Goal: Communication & Community: Answer question/provide support

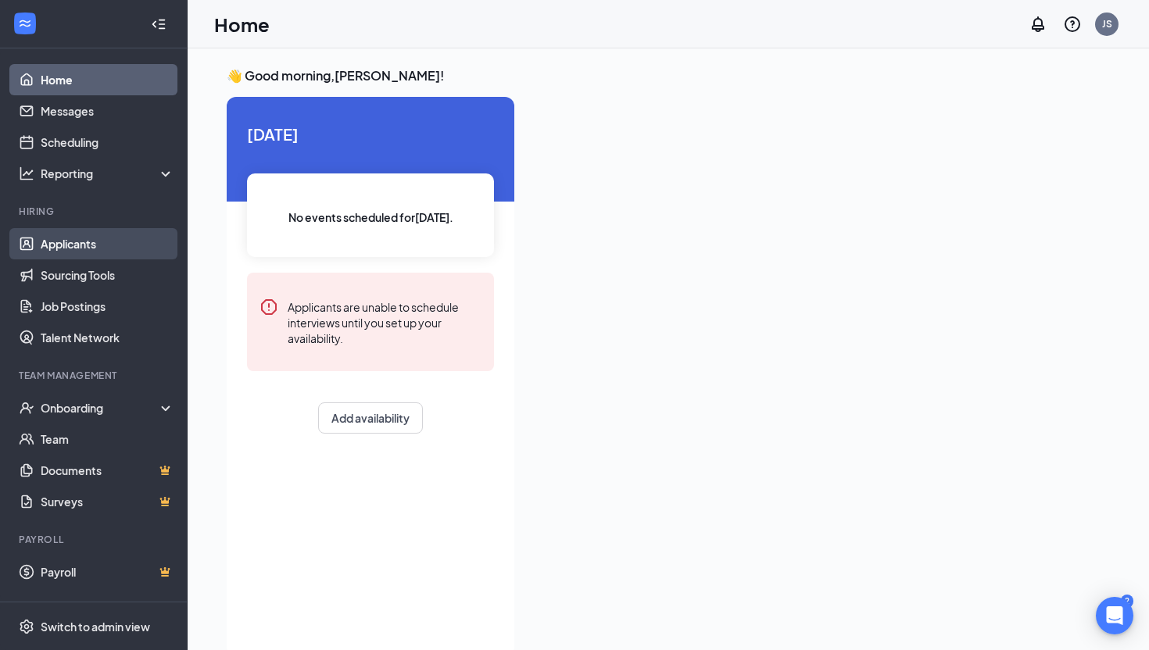
click at [103, 244] on link "Applicants" at bounding box center [108, 243] width 134 height 31
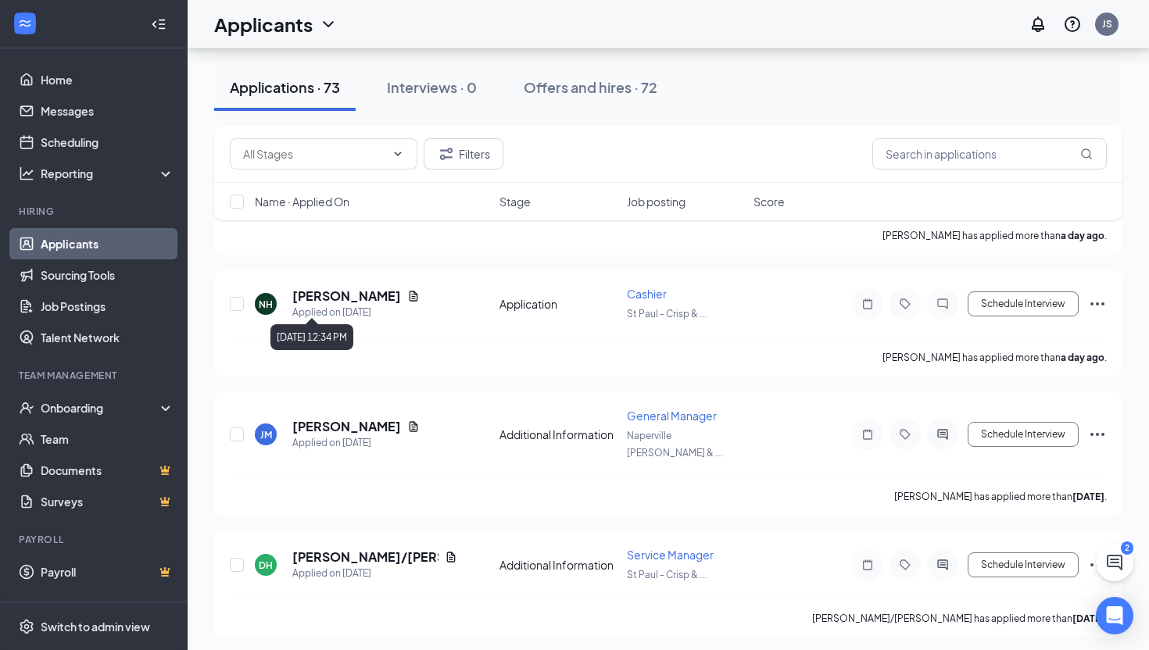
scroll to position [612, 0]
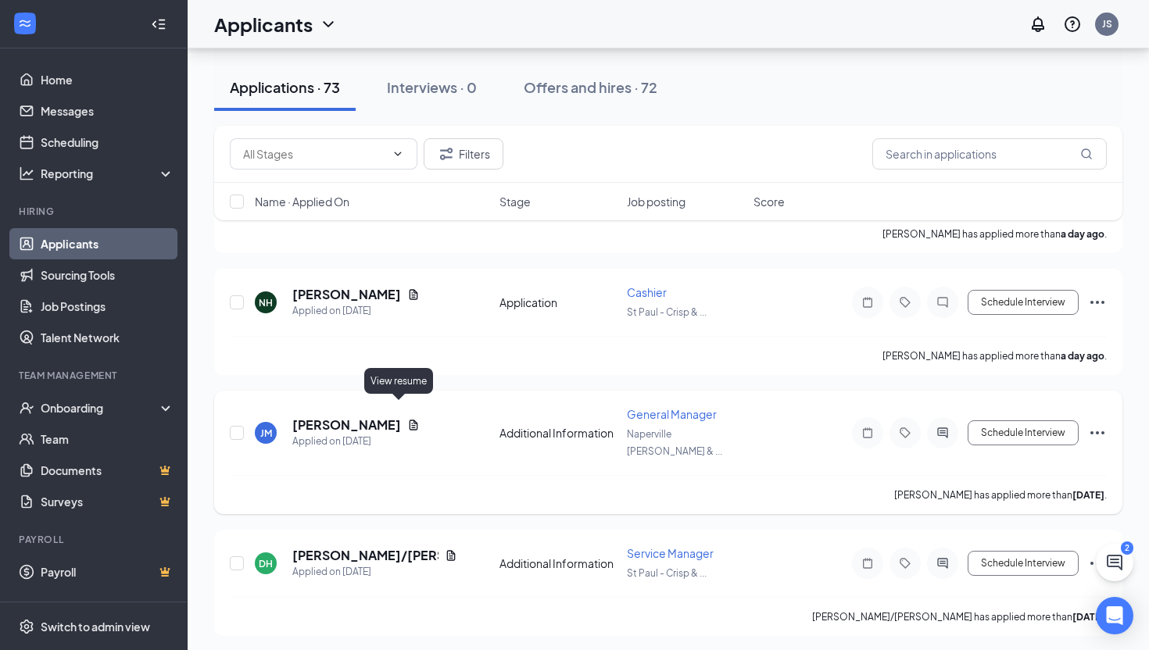
click at [409, 420] on icon "Document" at bounding box center [413, 425] width 9 height 10
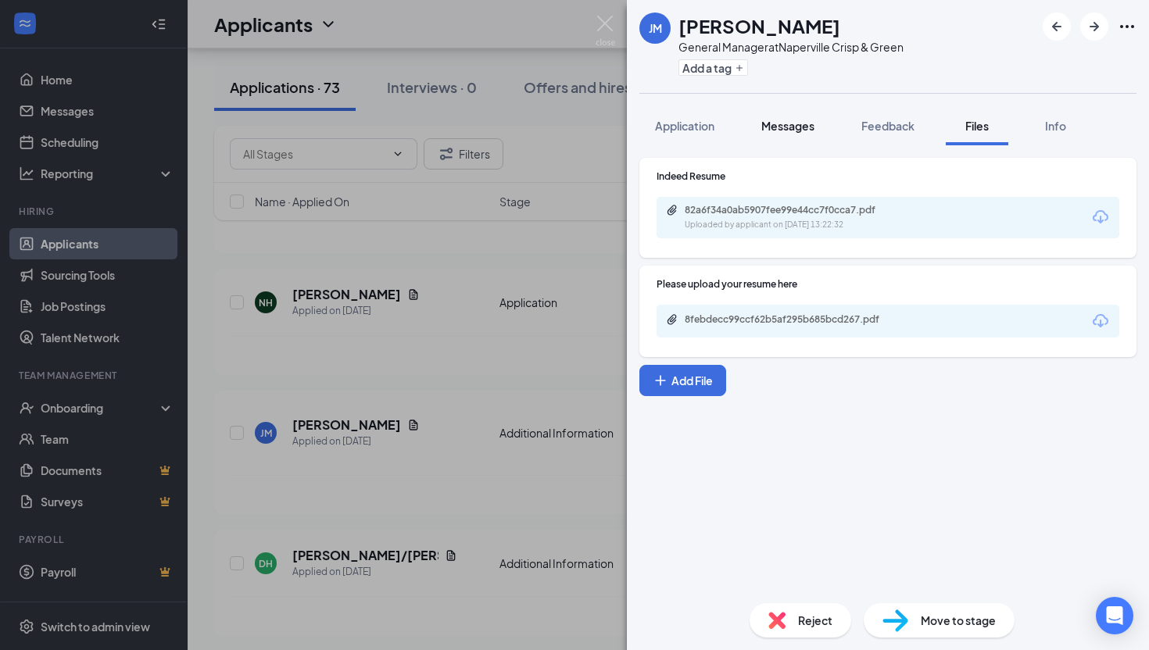
click at [777, 119] on span "Messages" at bounding box center [787, 126] width 53 height 14
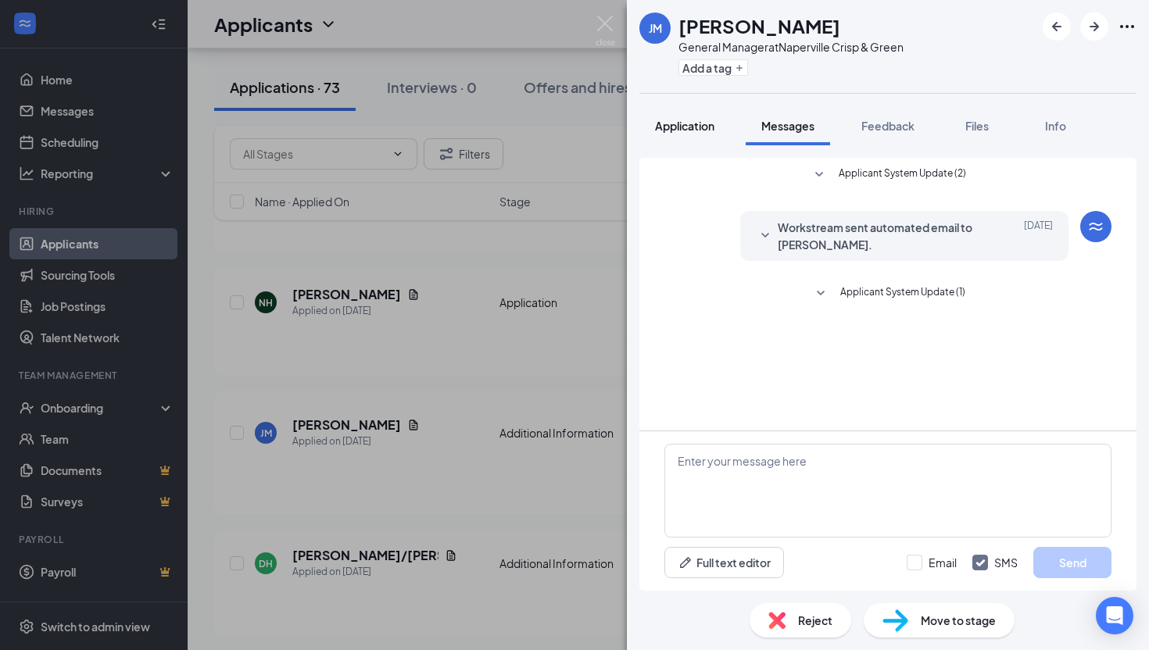
click at [700, 134] on button "Application" at bounding box center [684, 125] width 91 height 39
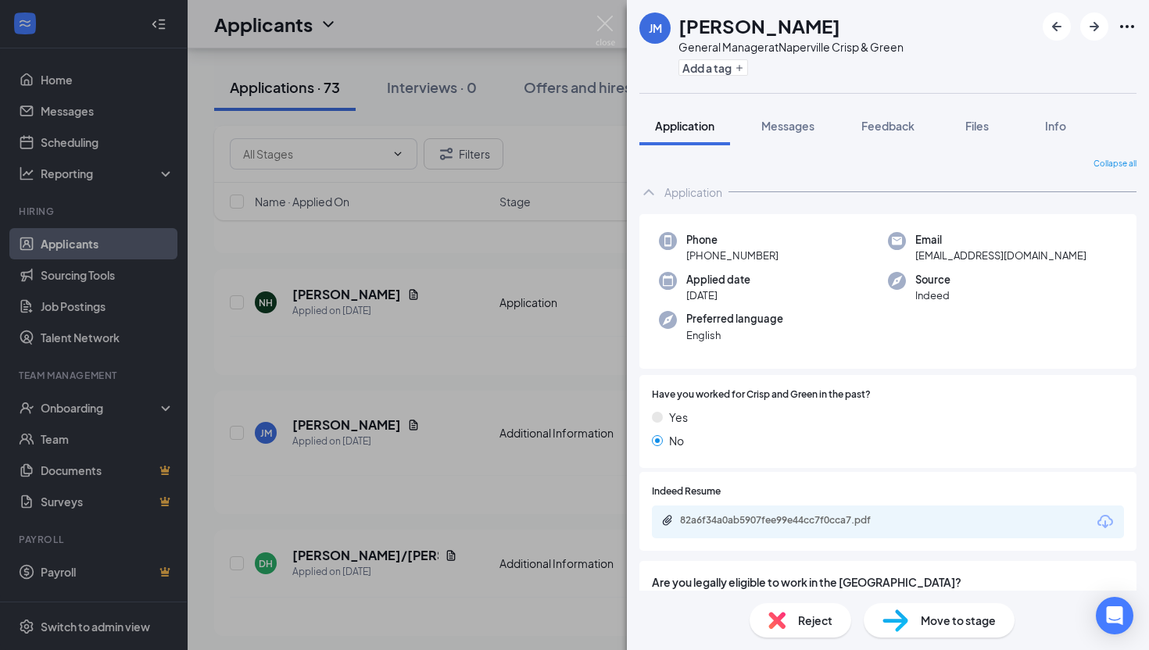
click at [780, 528] on div "82a6f34a0ab5907fee99e44cc7f0cca7.pdf" at bounding box center [787, 521] width 253 height 15
click at [601, 31] on img at bounding box center [605, 31] width 20 height 30
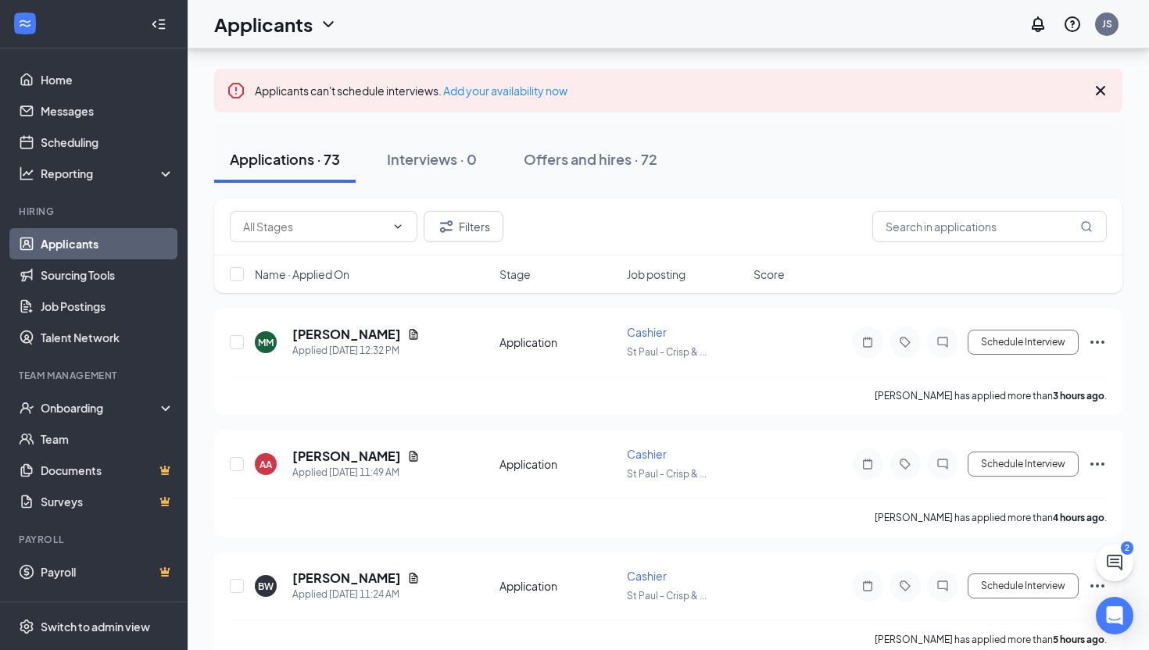
scroll to position [79, 0]
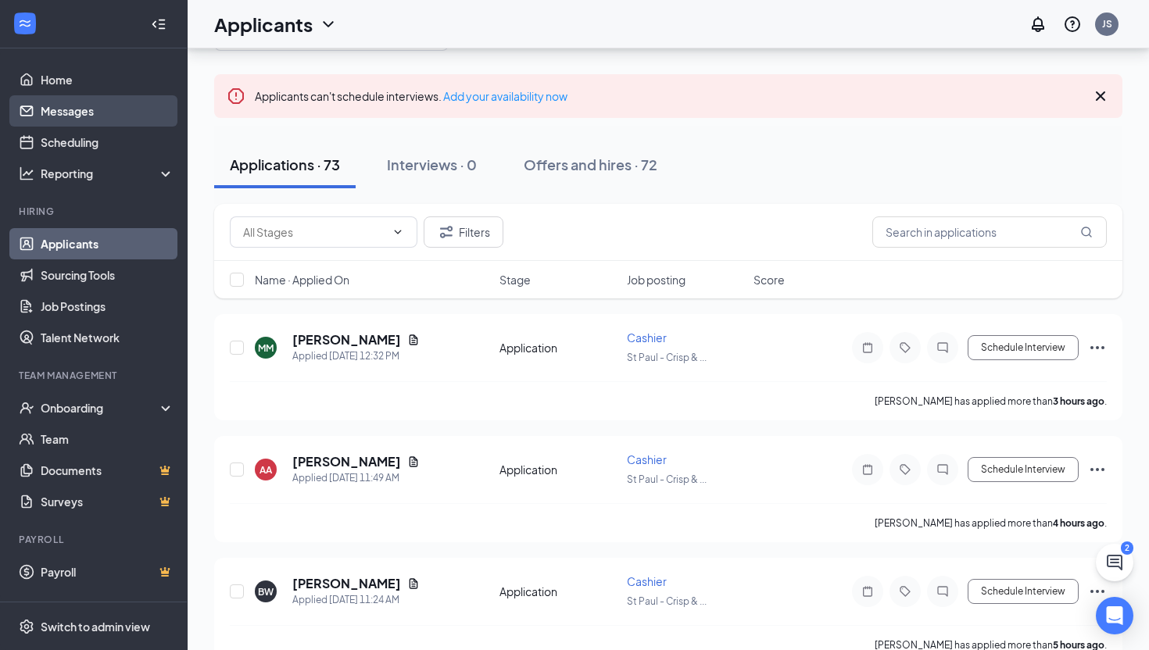
click at [122, 119] on link "Messages" at bounding box center [108, 110] width 134 height 31
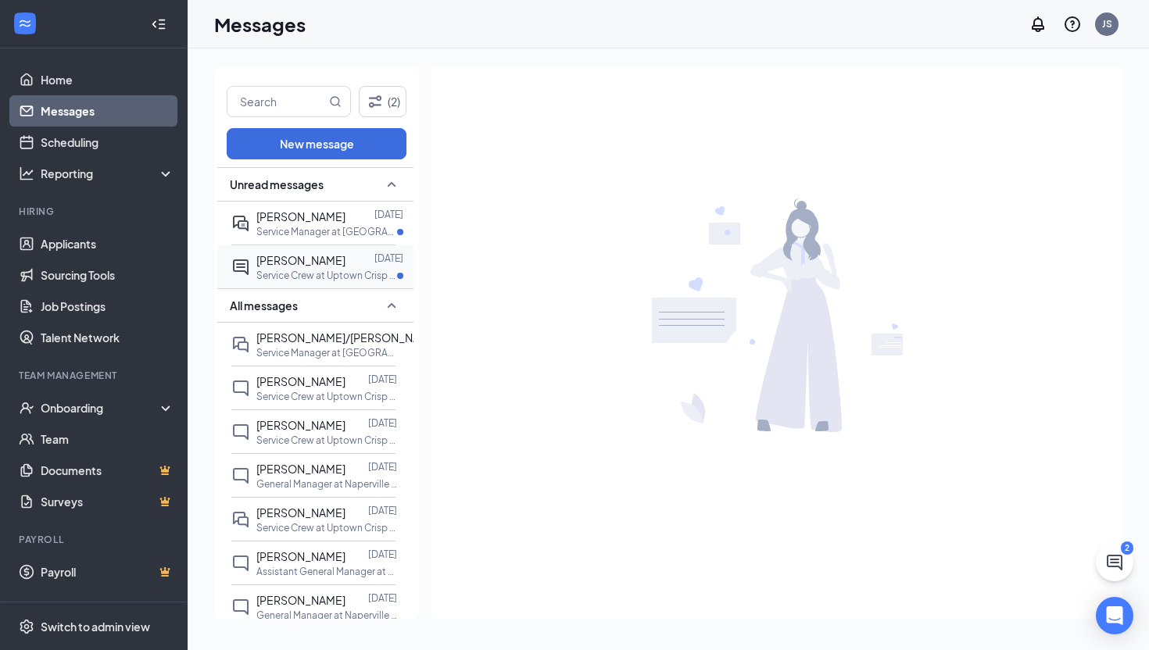
click at [320, 276] on p "Service Crew at Uptown Crisp & Green" at bounding box center [326, 275] width 141 height 13
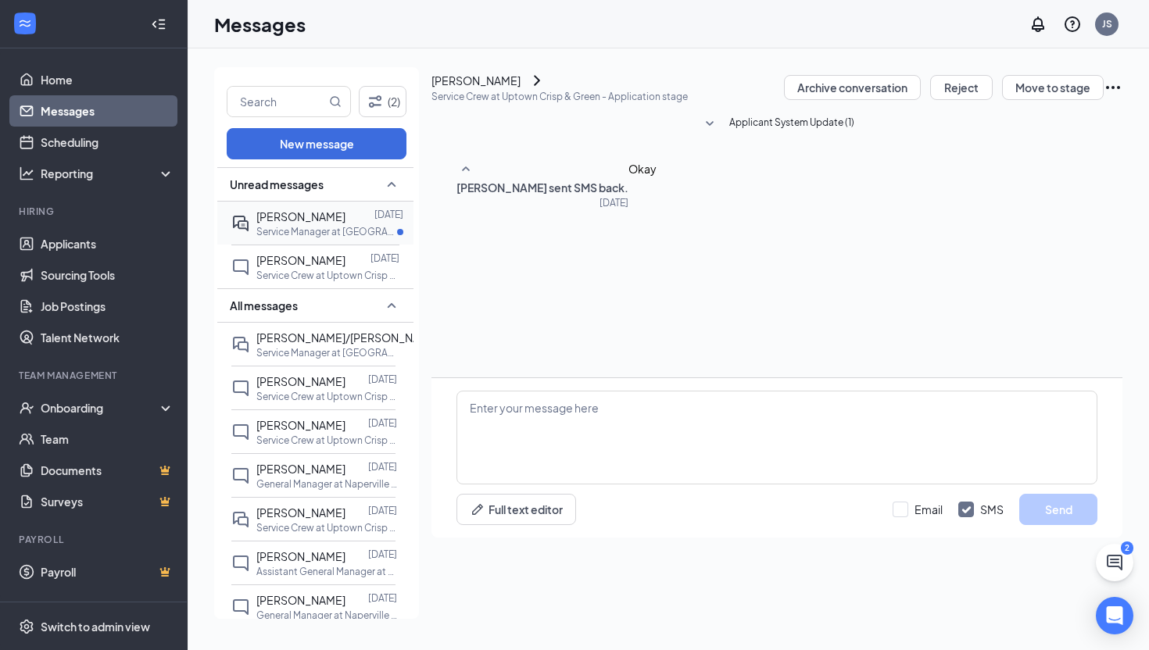
click at [316, 219] on span "Christopher Wilson" at bounding box center [300, 216] width 89 height 14
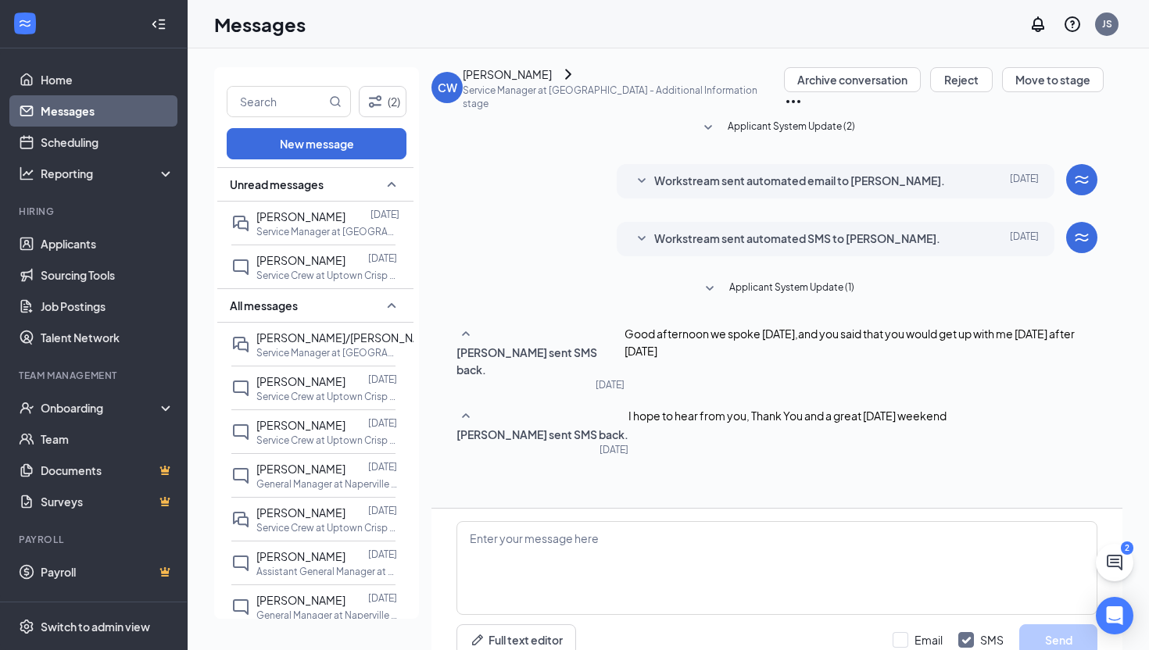
scroll to position [83, 0]
click at [102, 84] on link "Home" at bounding box center [108, 79] width 134 height 31
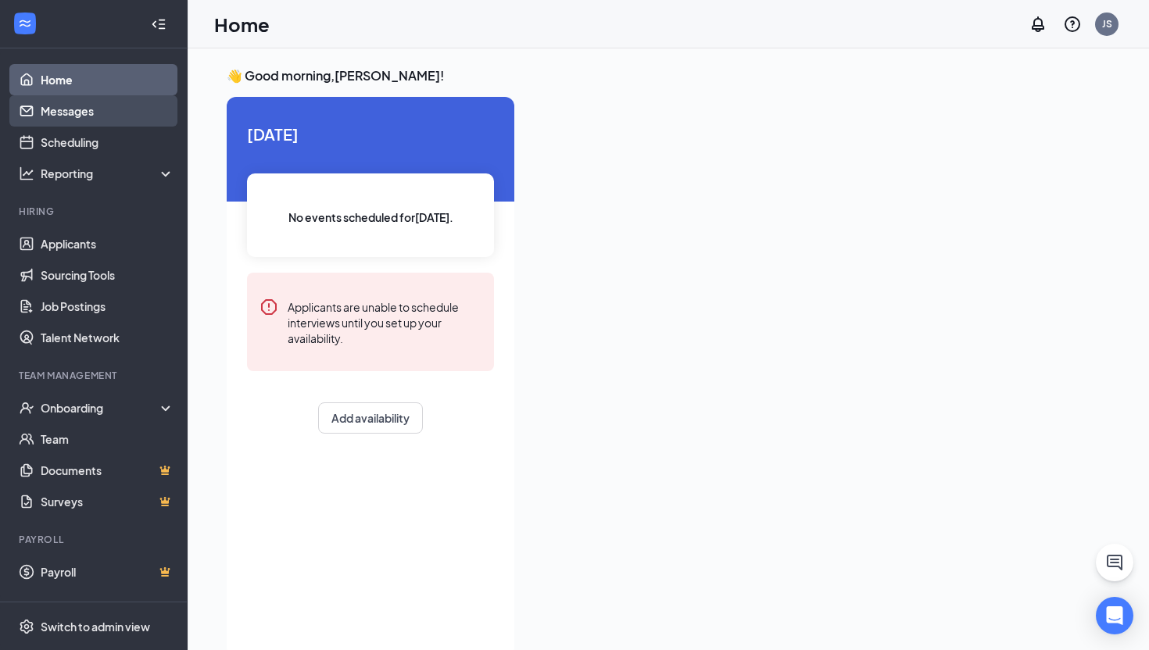
click at [102, 105] on link "Messages" at bounding box center [108, 110] width 134 height 31
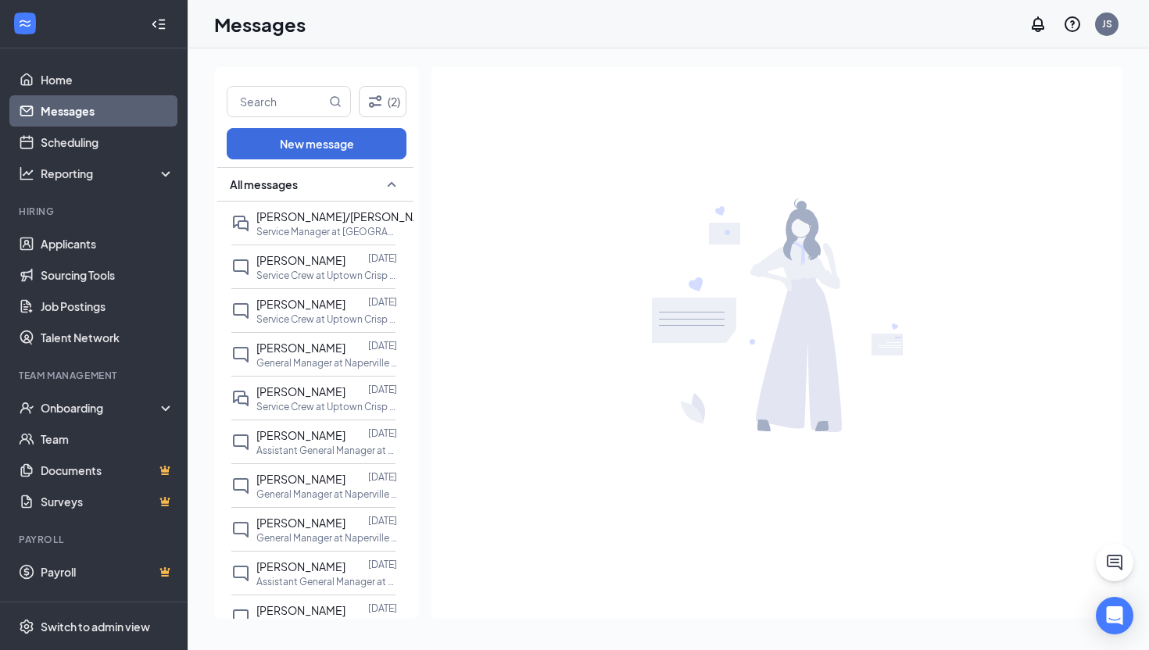
click at [104, 126] on link "Messages" at bounding box center [108, 110] width 134 height 31
click at [105, 144] on link "Scheduling" at bounding box center [108, 142] width 134 height 31
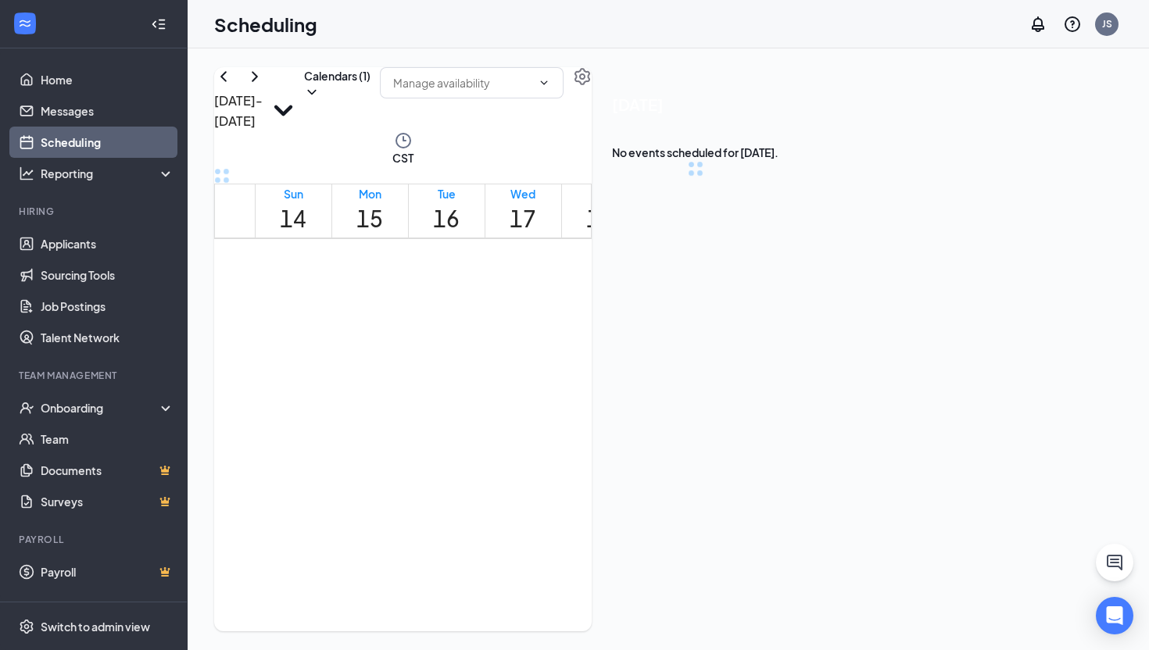
scroll to position [768, 0]
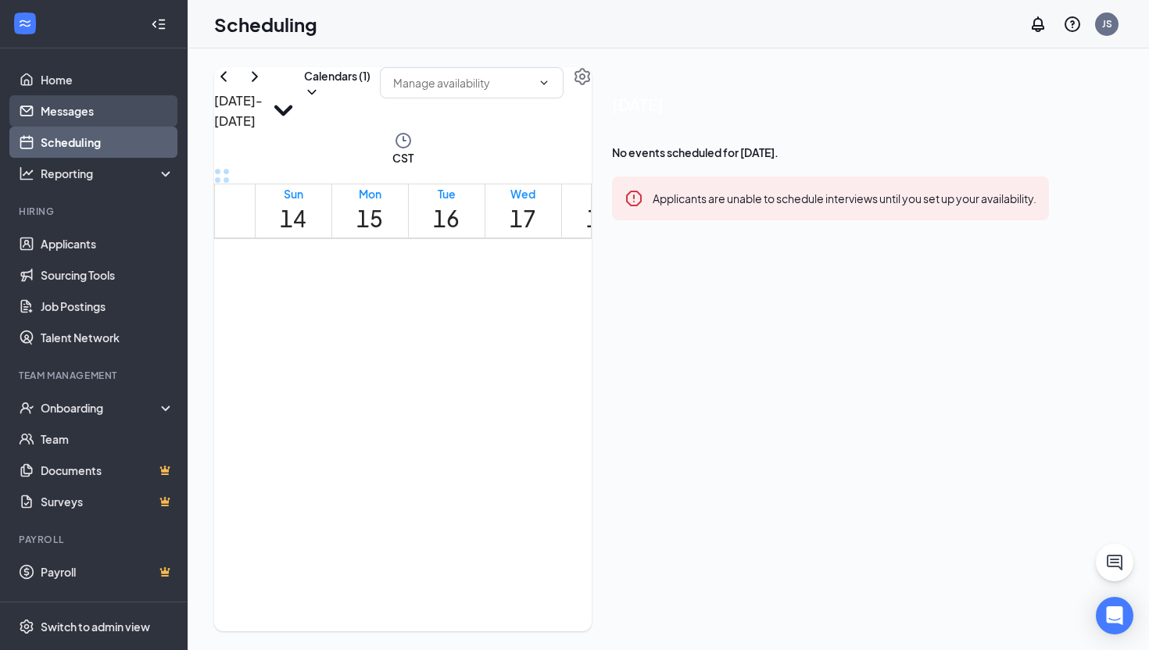
click at [107, 124] on link "Messages" at bounding box center [108, 110] width 134 height 31
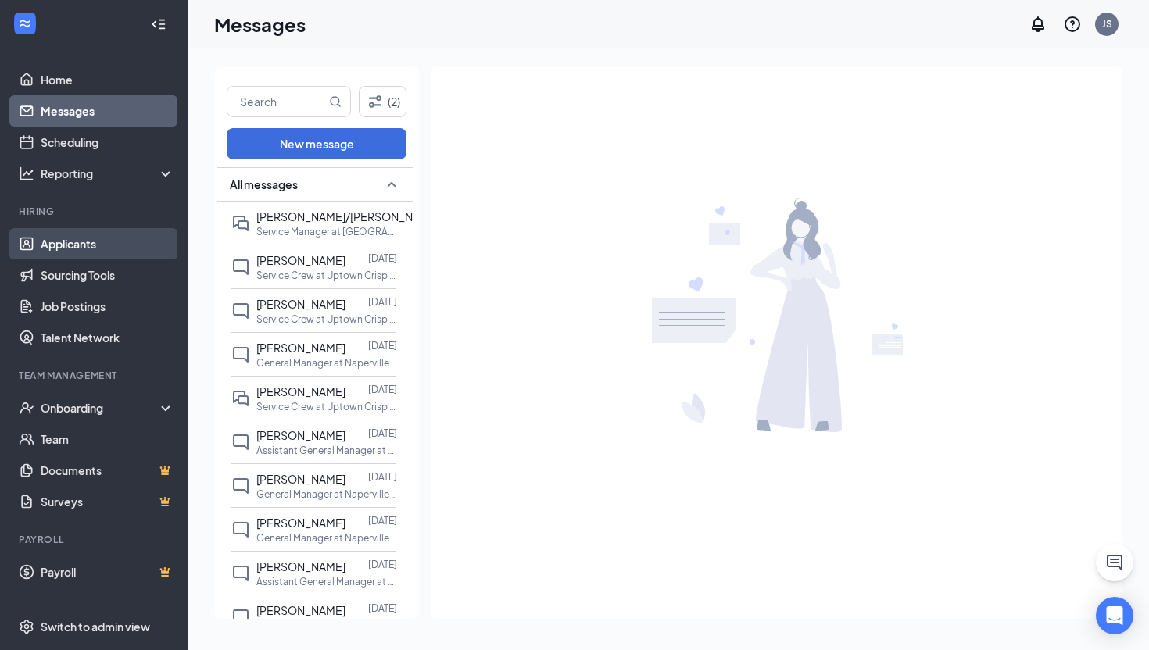
click at [95, 229] on link "Applicants" at bounding box center [108, 243] width 134 height 31
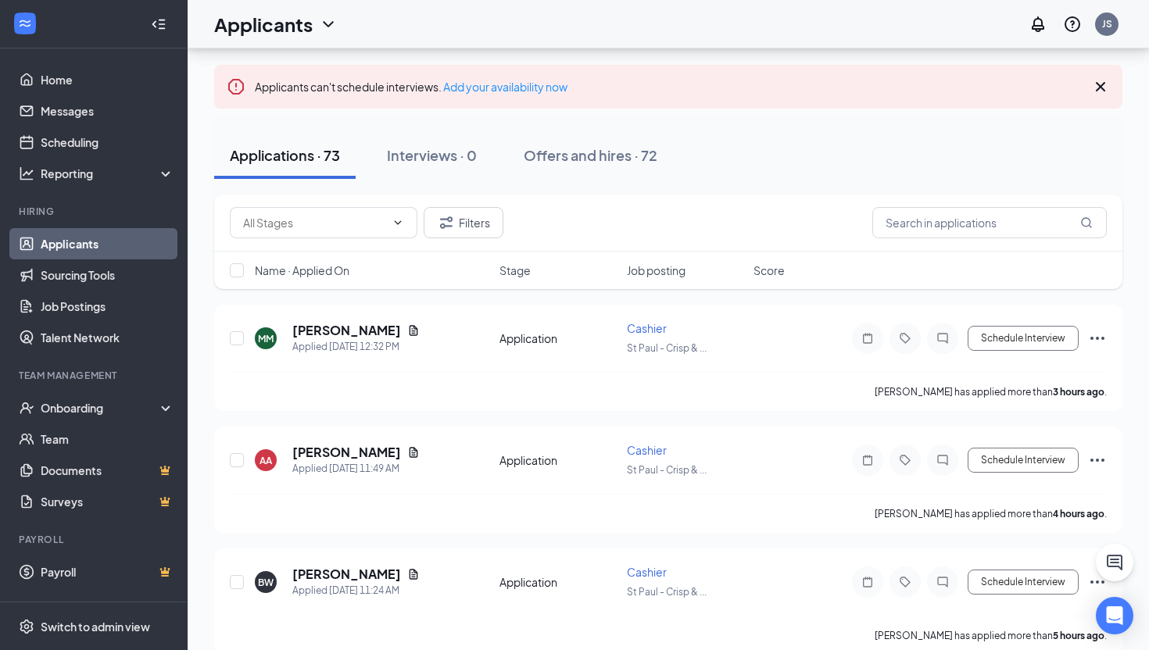
scroll to position [85, 0]
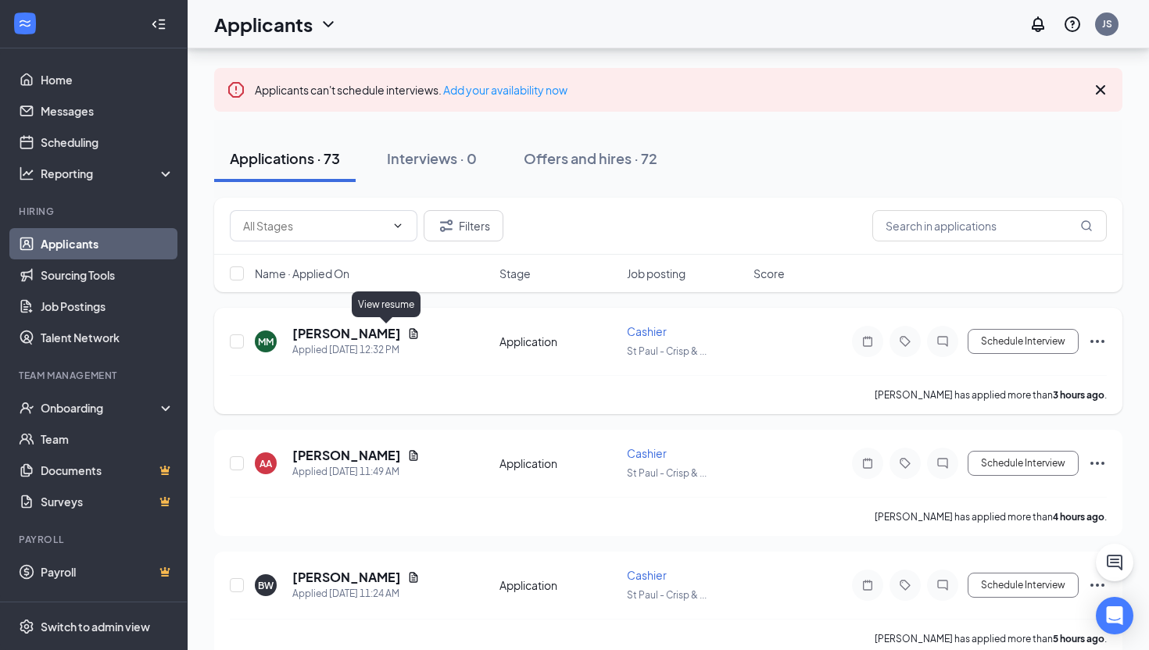
click at [407, 334] on icon "Document" at bounding box center [413, 333] width 13 height 13
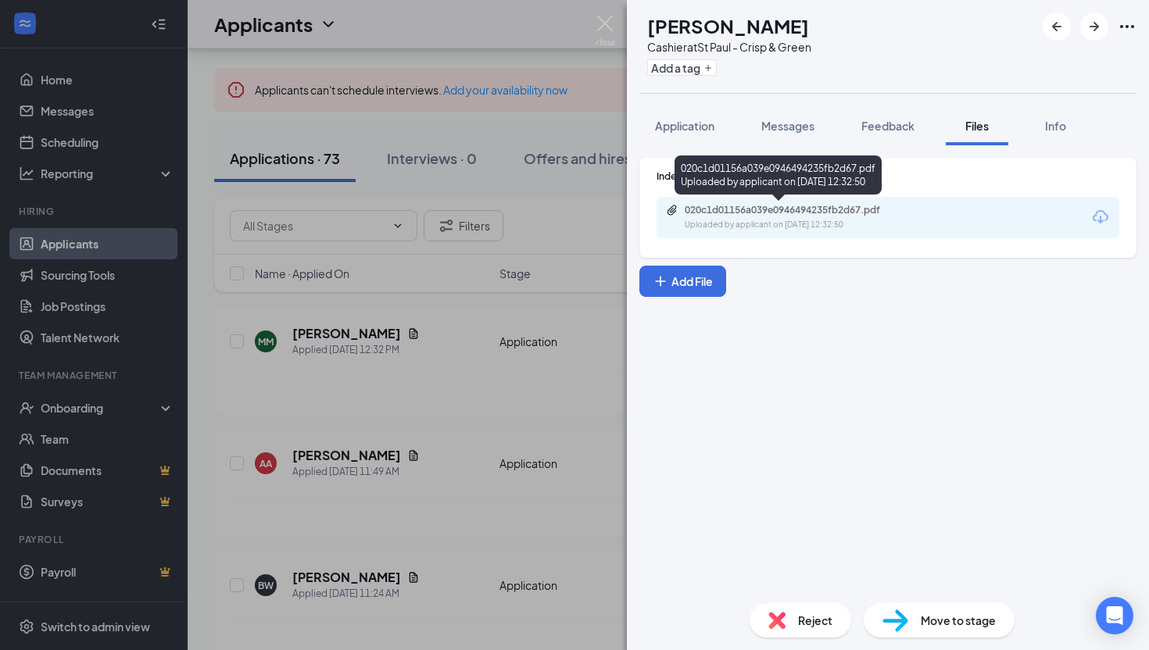
click at [709, 224] on div "Uploaded by applicant on Sep 15, 2025 at 12:32:50" at bounding box center [801, 225] width 234 height 13
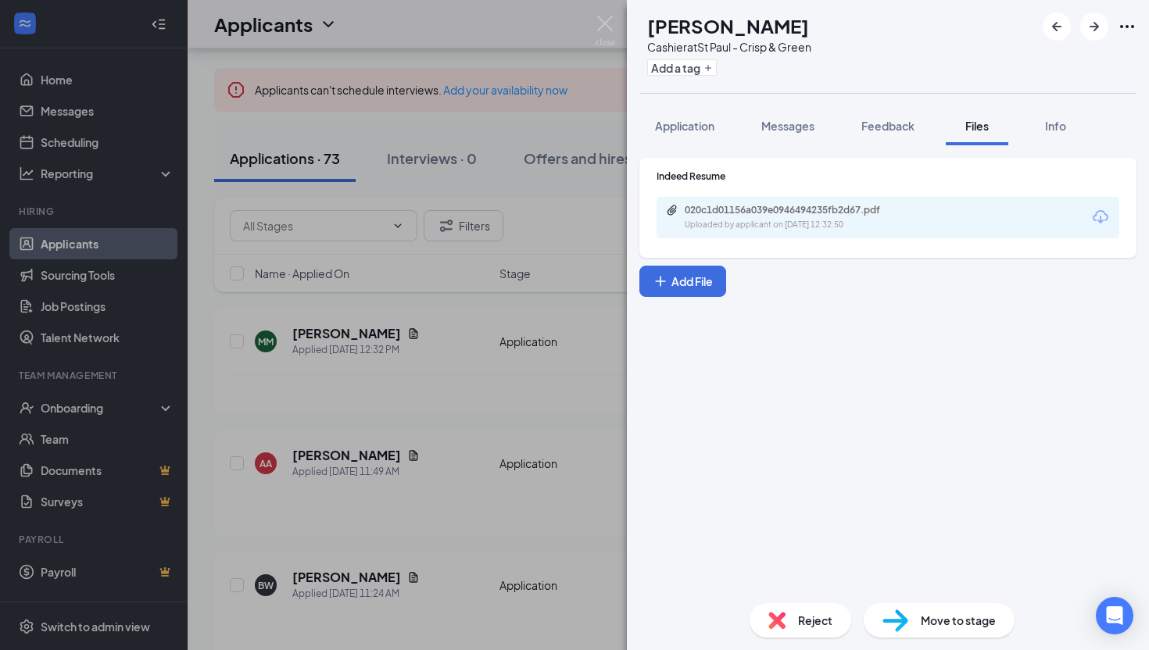
click at [486, 295] on div "MM Mara Mulhern Cashier at St Paul - Crisp & Green Add a tag Application Messag…" at bounding box center [574, 325] width 1149 height 650
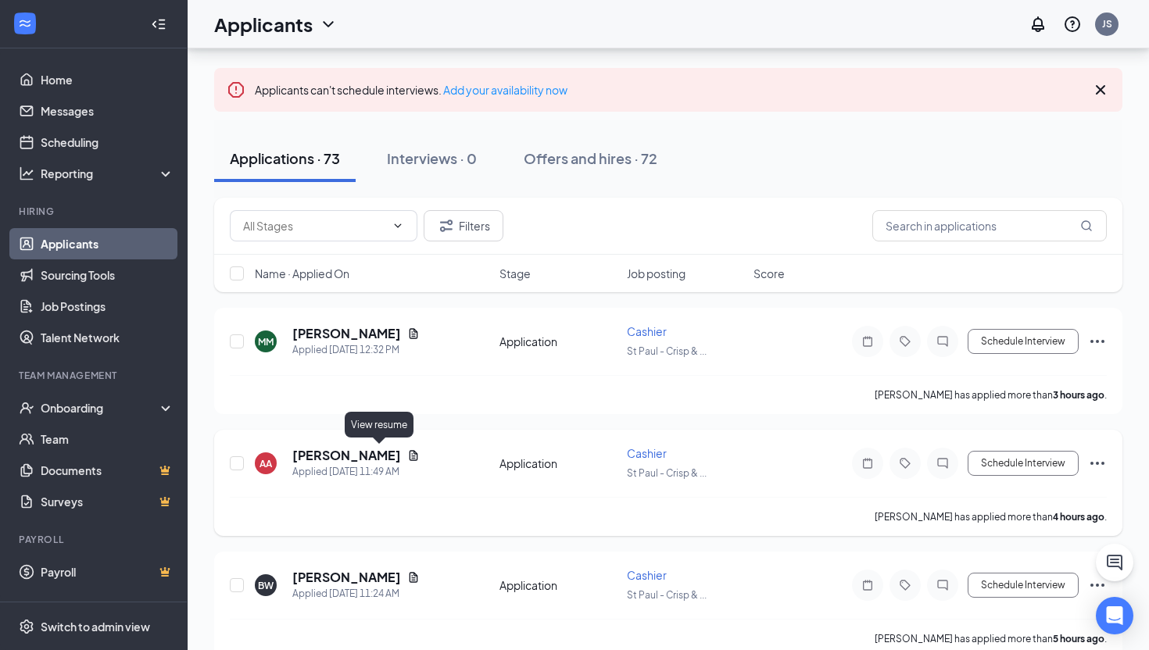
click at [409, 450] on icon "Document" at bounding box center [413, 455] width 9 height 10
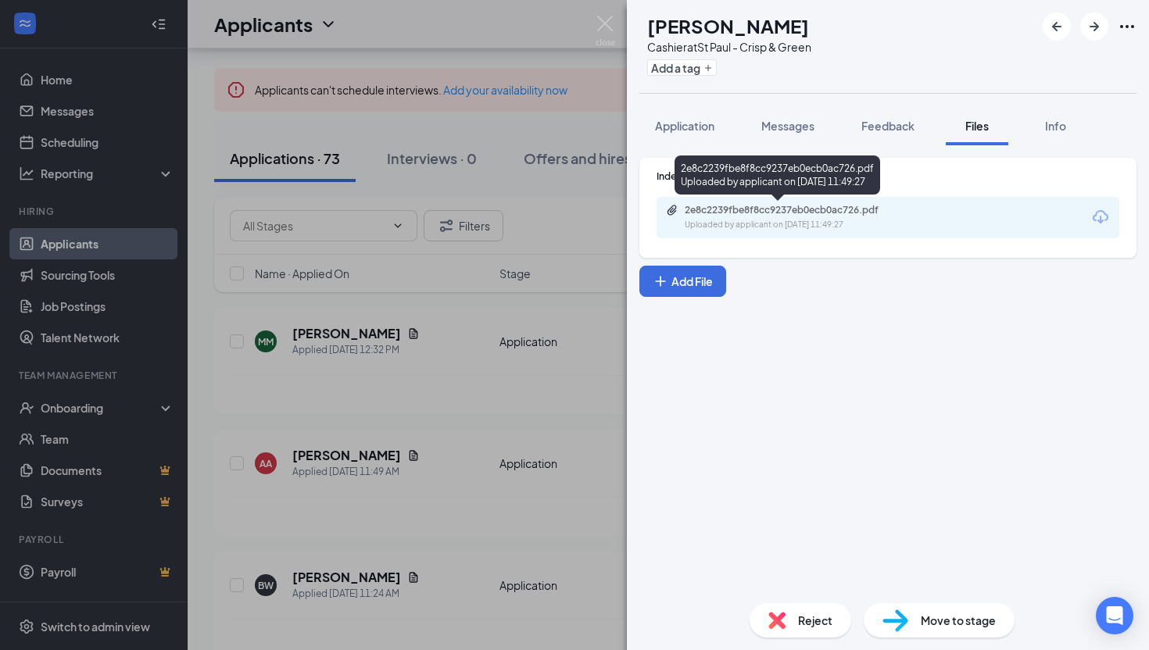
click at [798, 220] on div "Uploaded by applicant on Sep 15, 2025 at 11:49:27" at bounding box center [801, 225] width 234 height 13
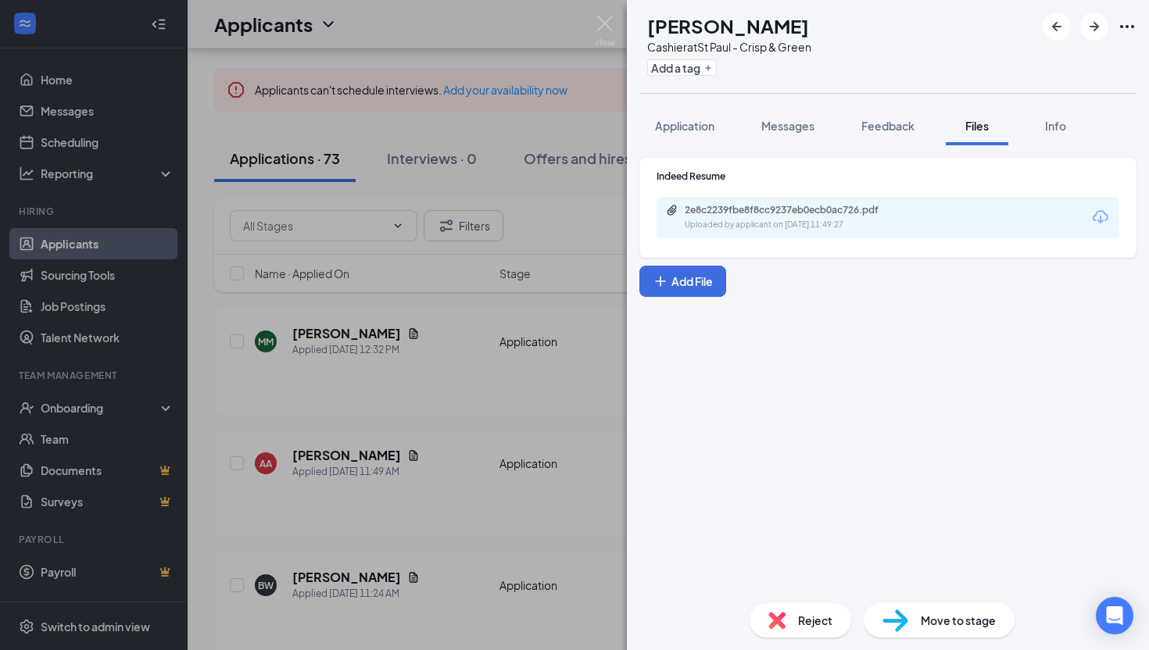
click at [422, 341] on div "AA Achan Ajena Cashier at St Paul - Crisp & Green Add a tag Application Message…" at bounding box center [574, 325] width 1149 height 650
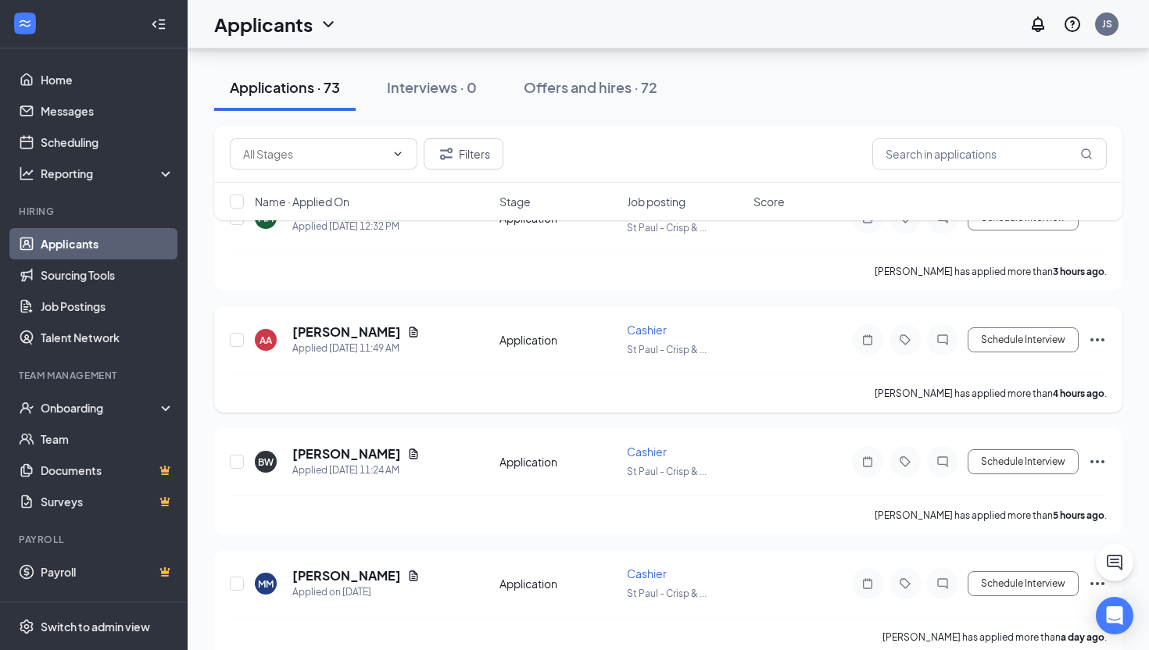
scroll to position [248, 0]
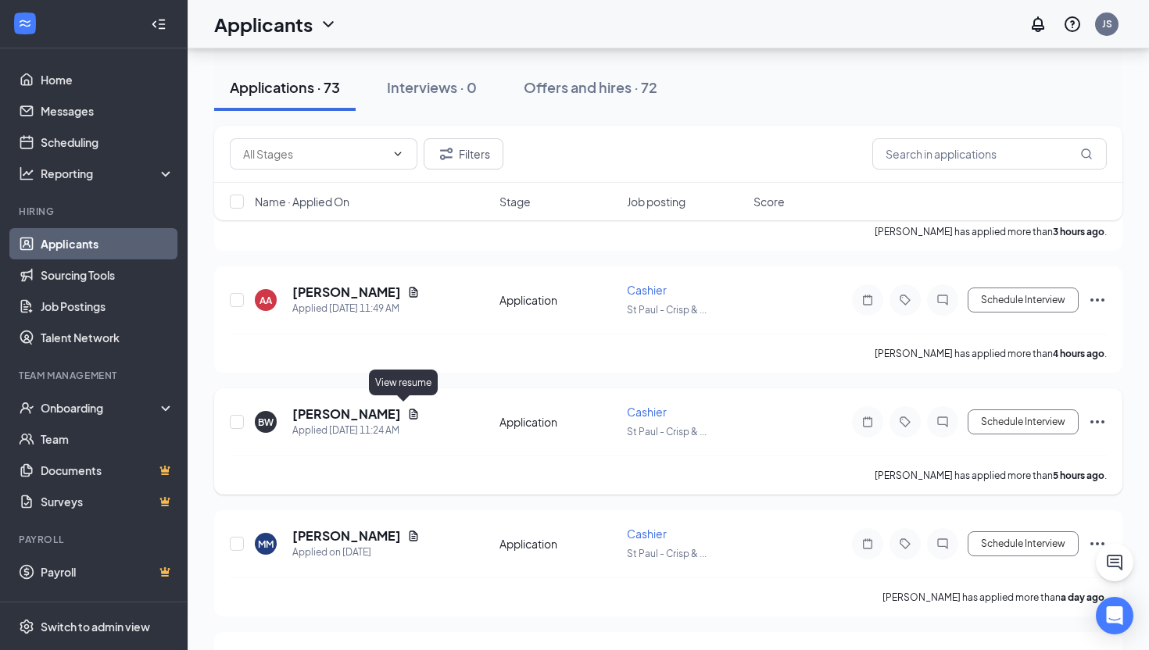
click at [409, 409] on icon "Document" at bounding box center [413, 414] width 9 height 10
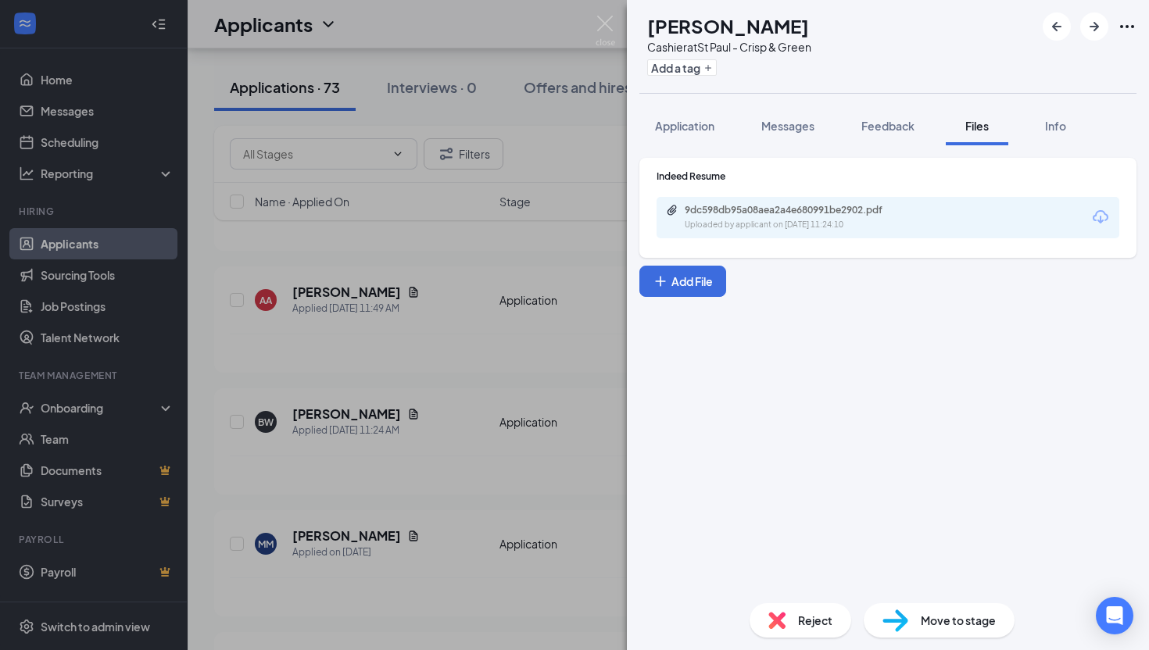
click at [737, 227] on div "Uploaded by applicant on Sep 15, 2025 at 11:24:10" at bounding box center [801, 225] width 234 height 13
click at [506, 383] on div "BW Brianna Williams Cashier at St Paul - Crisp & Green Add a tag Application Me…" at bounding box center [574, 325] width 1149 height 650
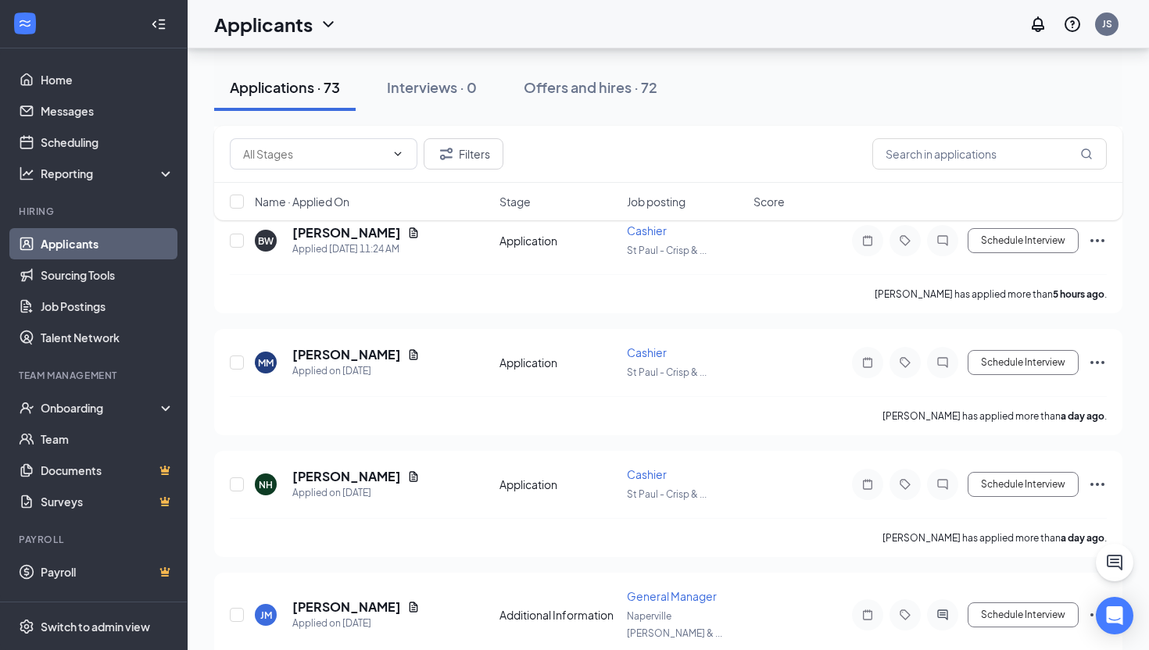
scroll to position [456, 0]
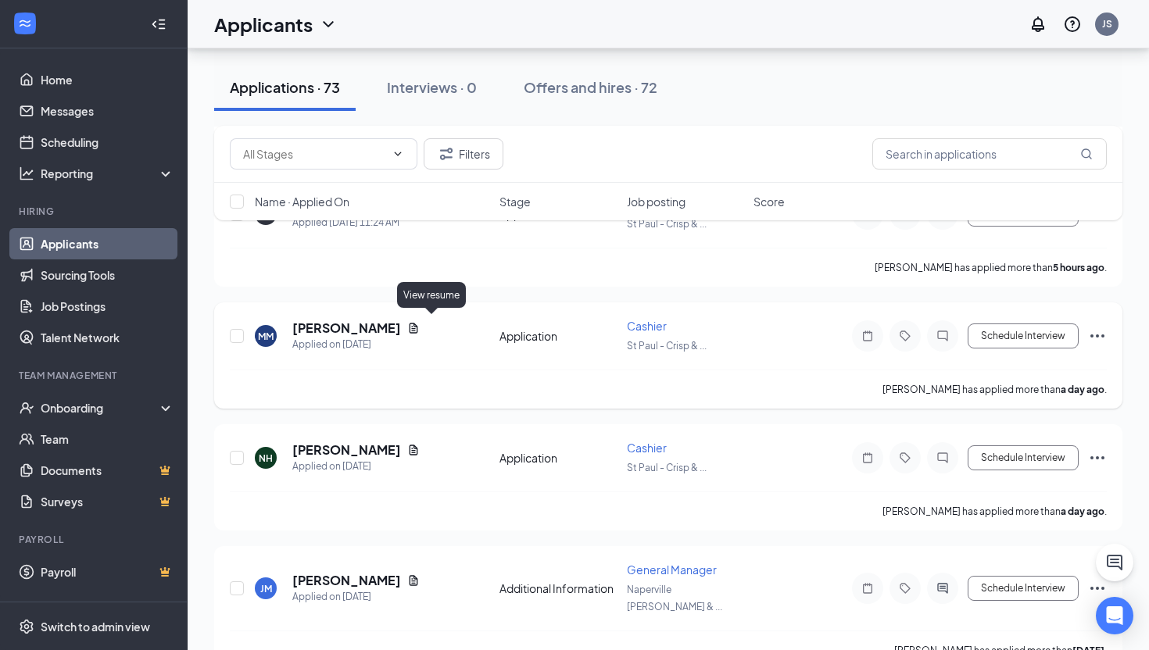
click at [418, 326] on icon "Document" at bounding box center [413, 328] width 9 height 10
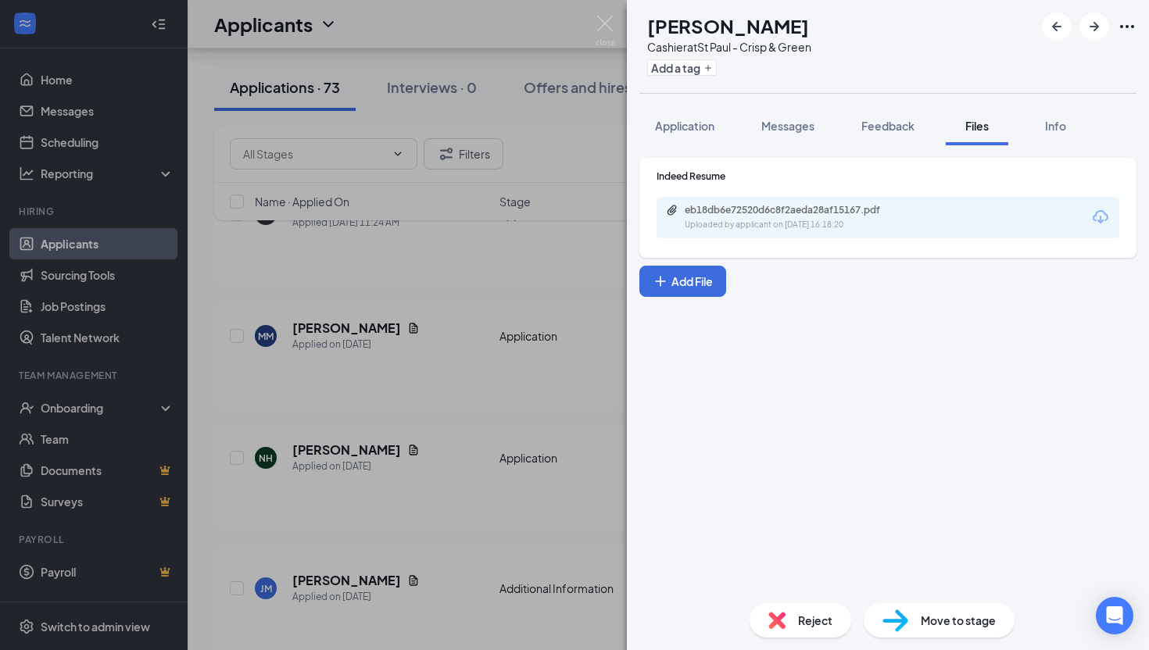
click at [727, 220] on div "Uploaded by applicant on Sep 14, 2025 at 16:18:20" at bounding box center [801, 225] width 234 height 13
click at [552, 338] on div "MM Megan Moosbrugger Cashier at St Paul - Crisp & Green Add a tag Application M…" at bounding box center [574, 325] width 1149 height 650
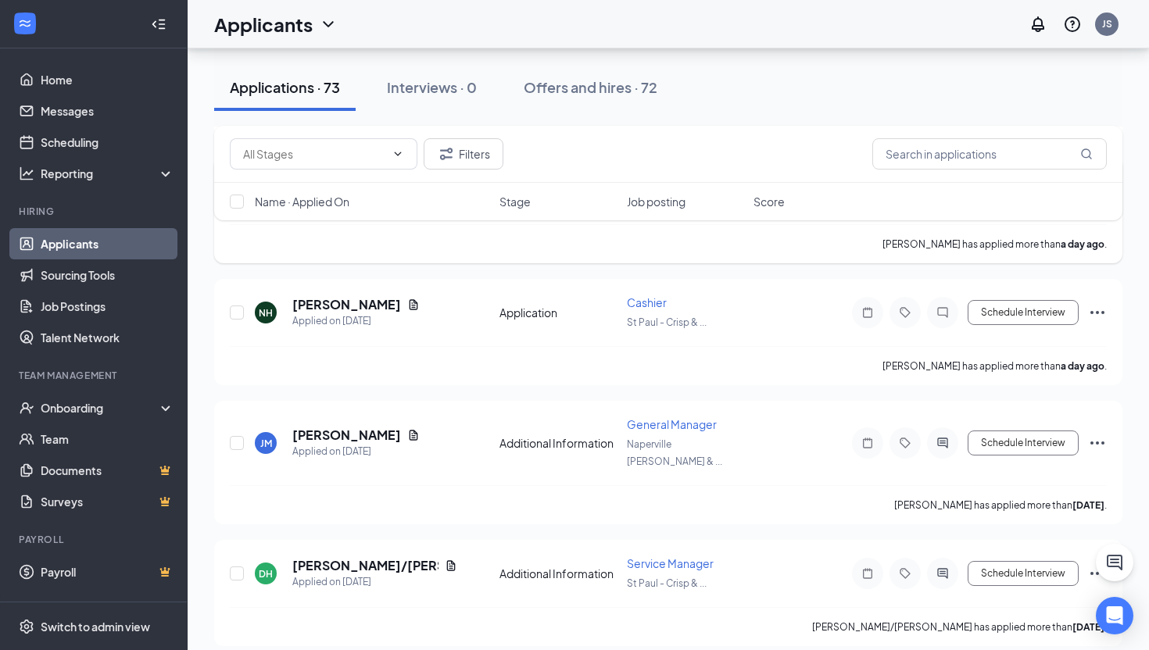
scroll to position [606, 0]
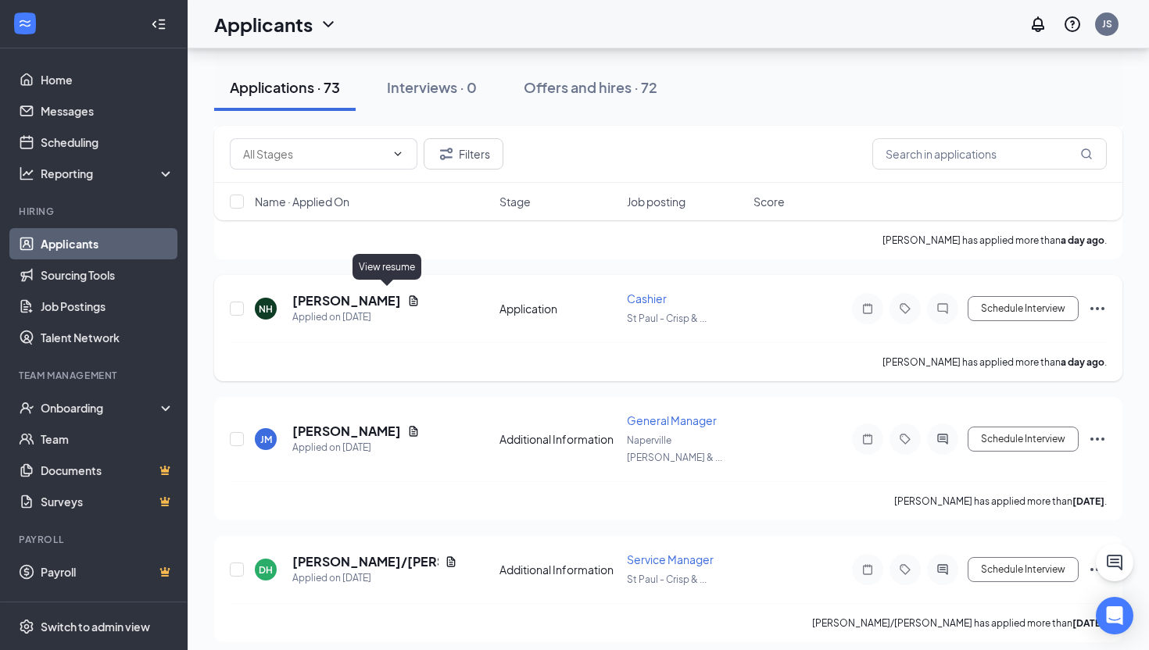
click at [407, 295] on icon "Document" at bounding box center [413, 301] width 13 height 13
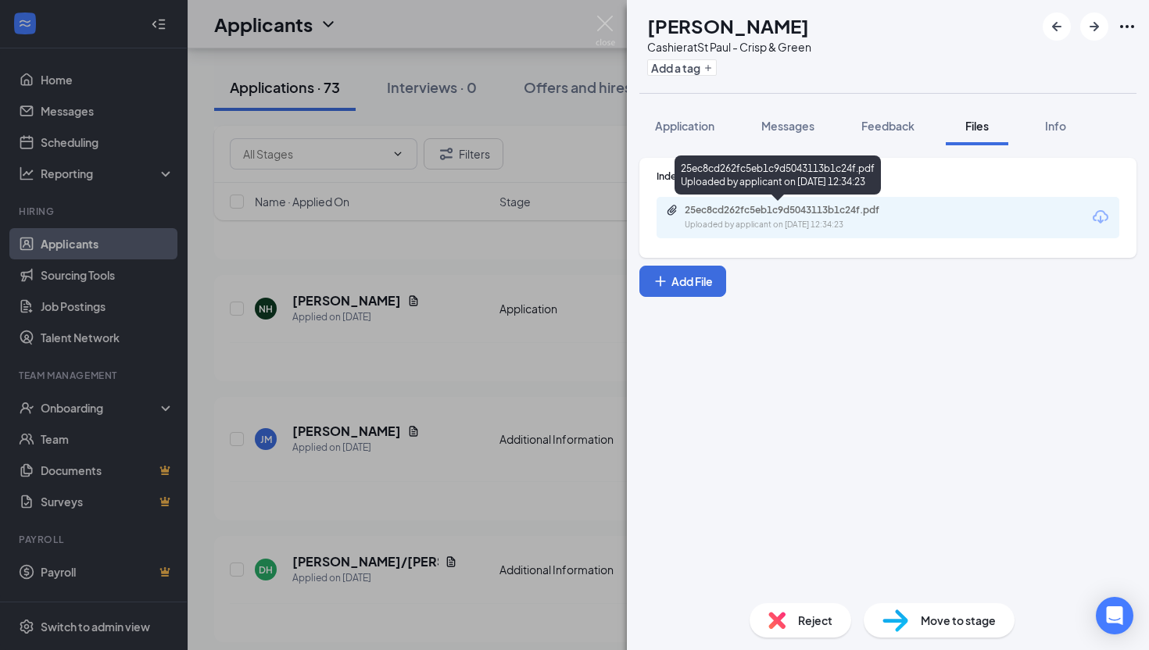
click at [792, 208] on div "25ec8cd262fc5eb1c9d5043113b1c24f.pdf" at bounding box center [793, 210] width 219 height 13
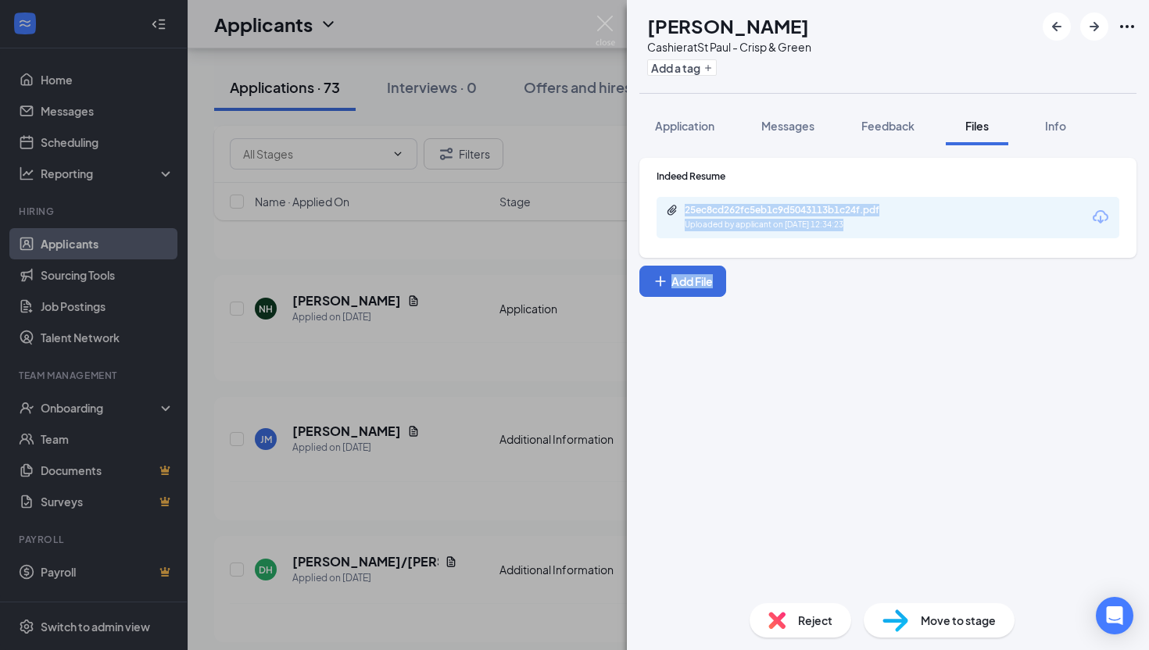
click at [584, 265] on div "NH Noah Hudock Cashier at St Paul - Crisp & Green Add a tag Application Message…" at bounding box center [574, 325] width 1149 height 650
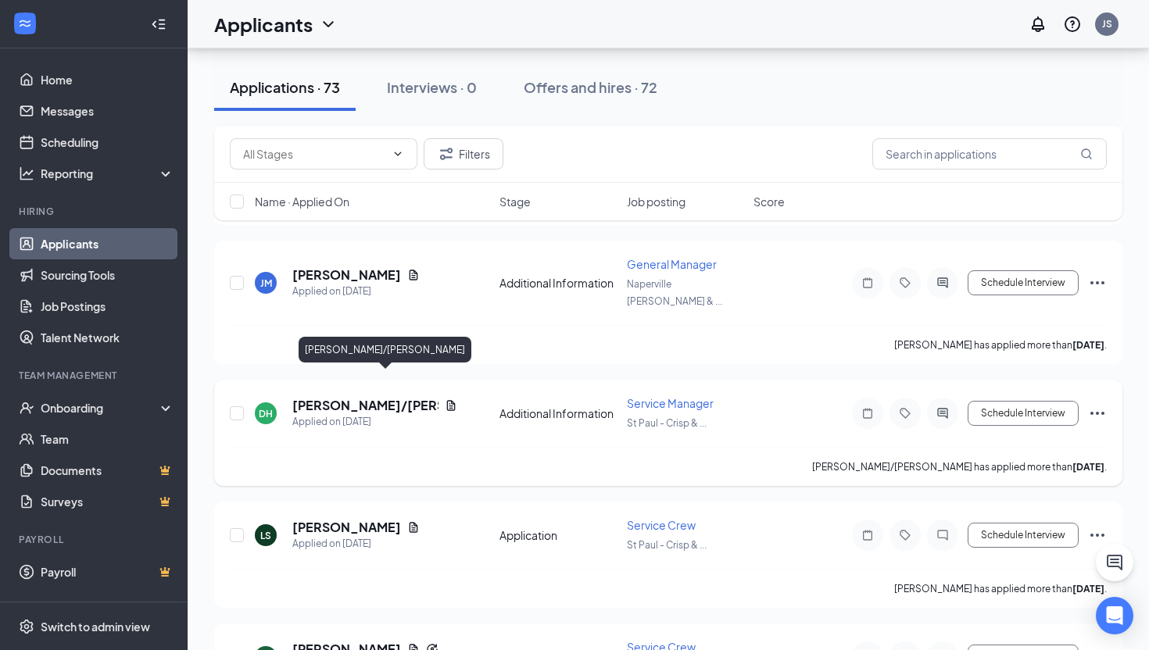
scroll to position [758, 0]
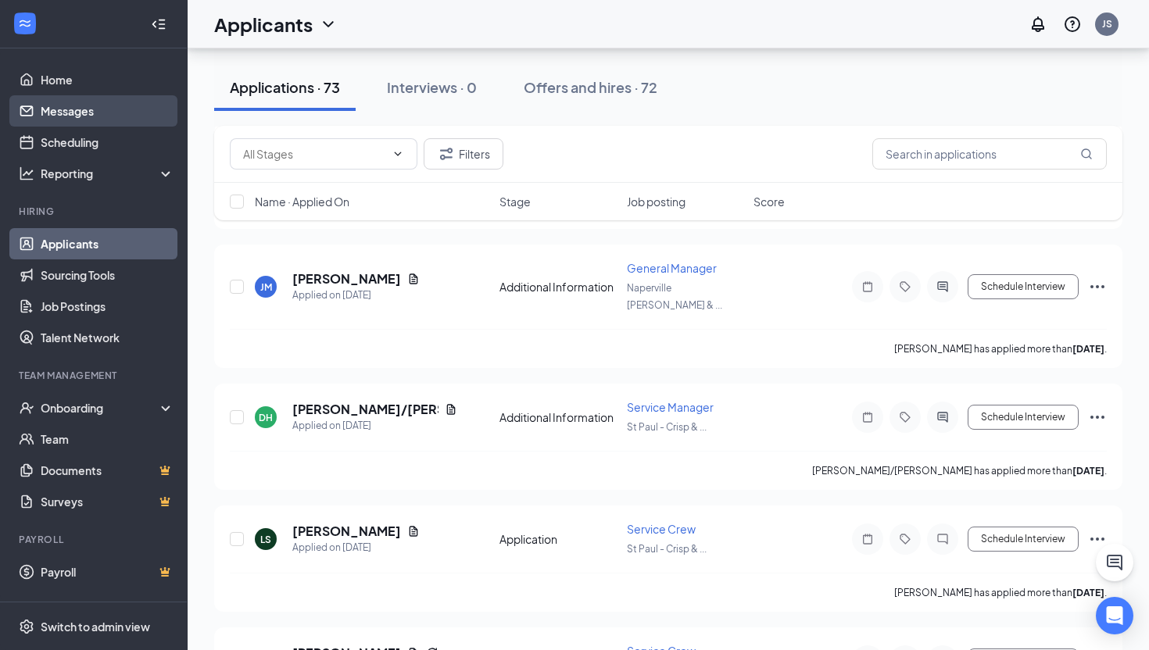
click at [94, 113] on link "Messages" at bounding box center [108, 110] width 134 height 31
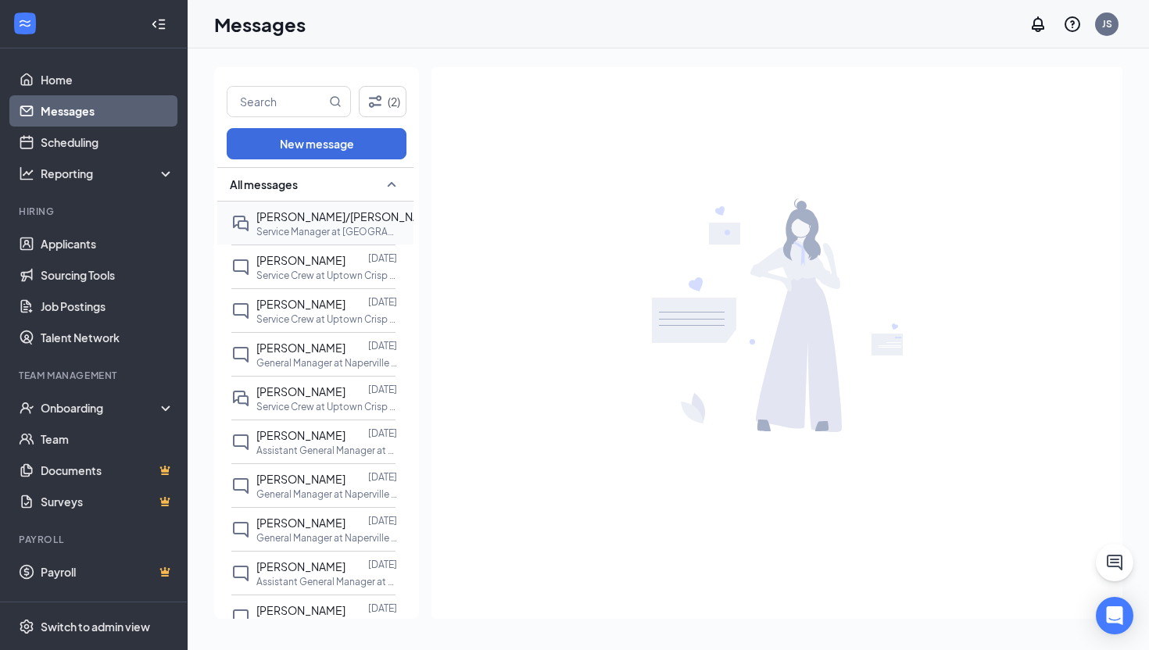
click at [342, 225] on div "Domenic/catherine Hansen" at bounding box center [347, 216] width 183 height 17
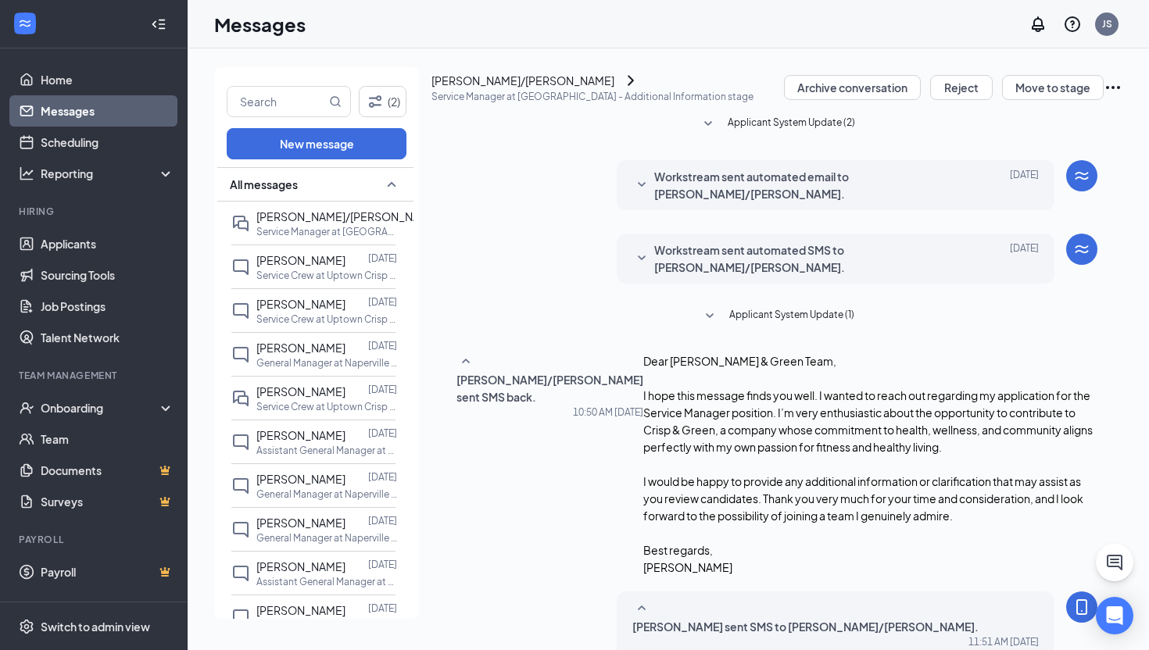
scroll to position [558, 0]
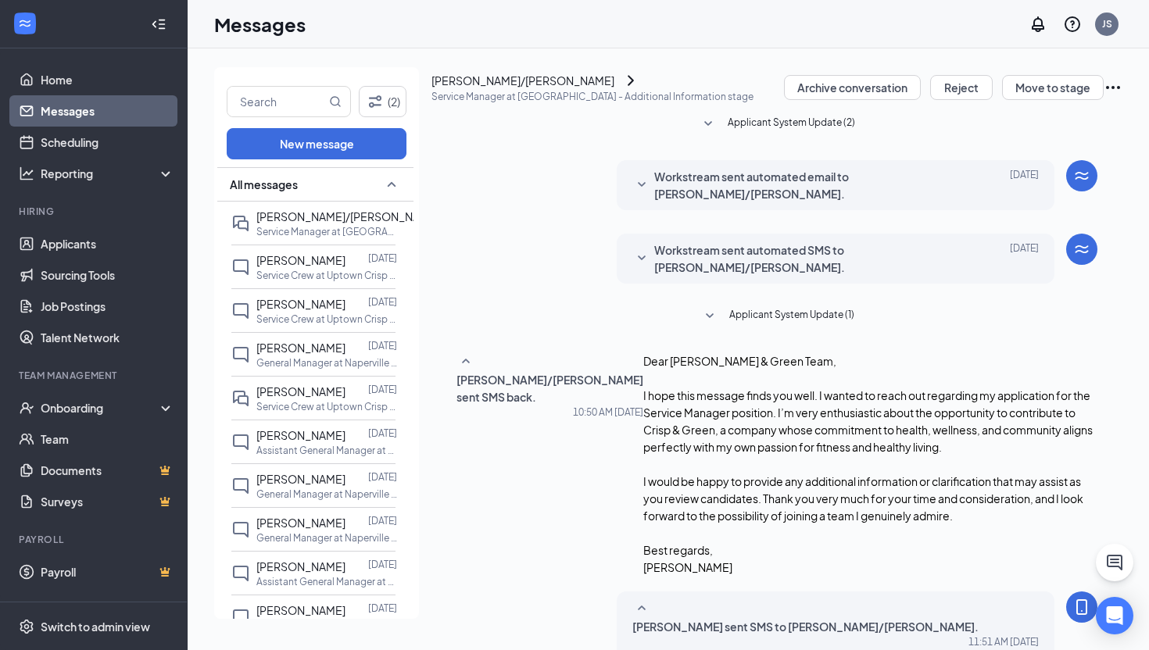
type textarea "Hello! my day filled up very fast on Wednesday. would you be available on Thurs…"
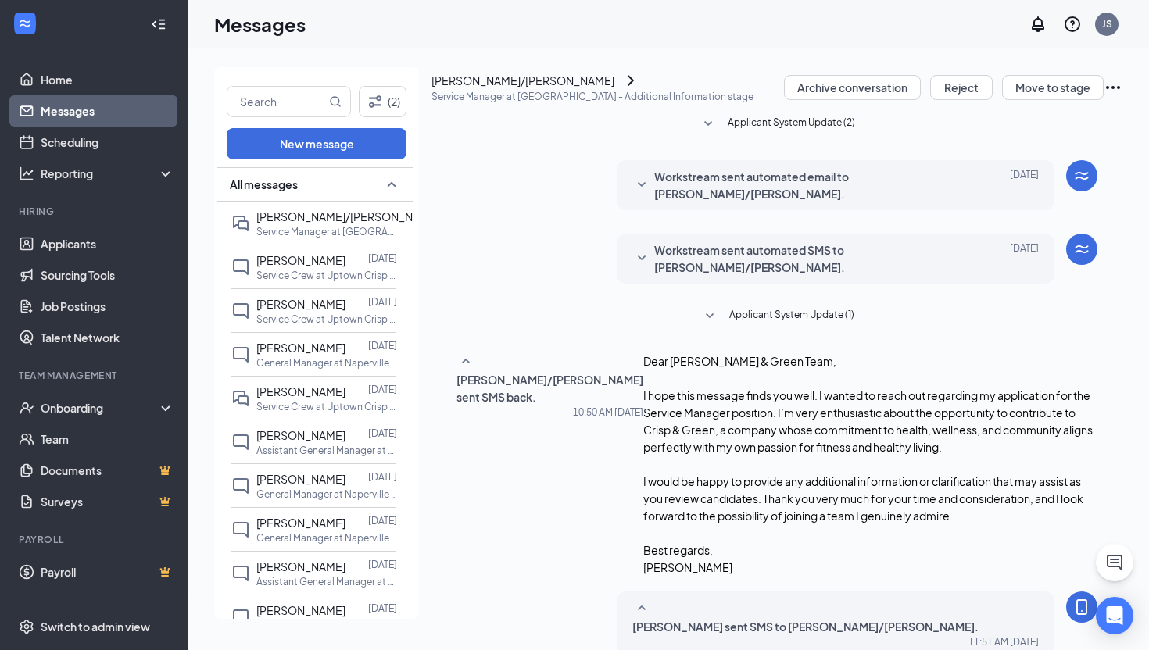
type textarea "I also can connect you with Deyvon. He is the KM at that location. I can see if…"
drag, startPoint x: 907, startPoint y: 486, endPoint x: 382, endPoint y: 482, distance: 525.1
click at [382, 482] on div "(2) New message All messages Domenic/catherine Hansen 11:56 AM Service Manager …" at bounding box center [668, 349] width 908 height 564
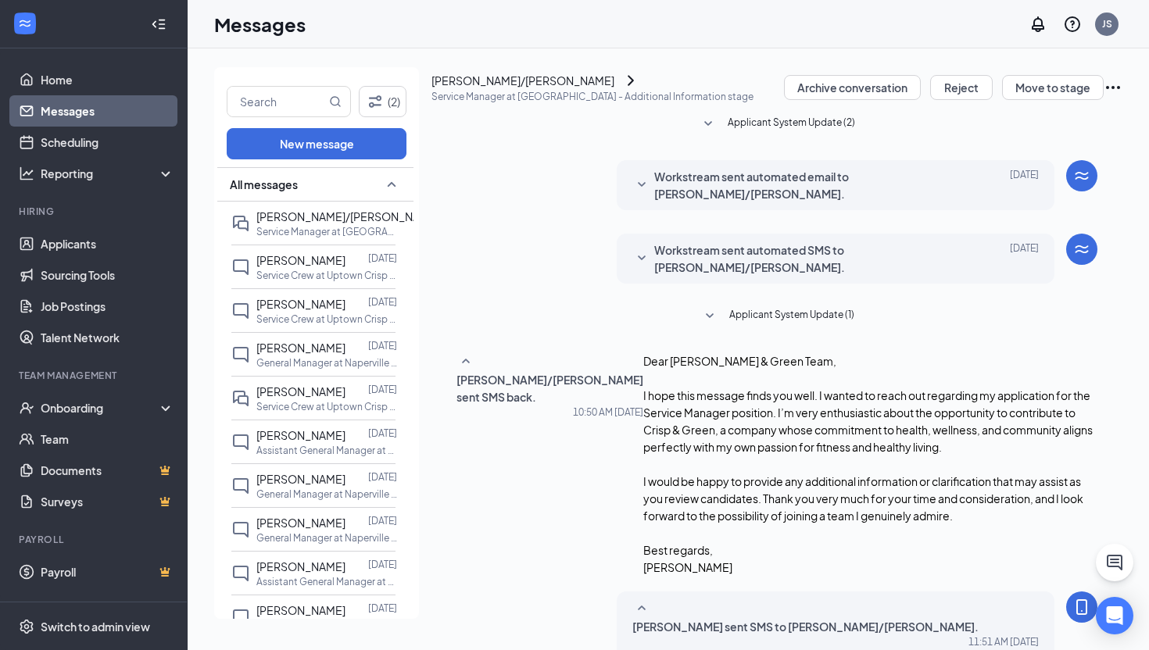
drag, startPoint x: 1067, startPoint y: 487, endPoint x: 1009, endPoint y: 488, distance: 58.6
type textarea "Actually, the current kitchen and assistant manager may be available to do an i…"
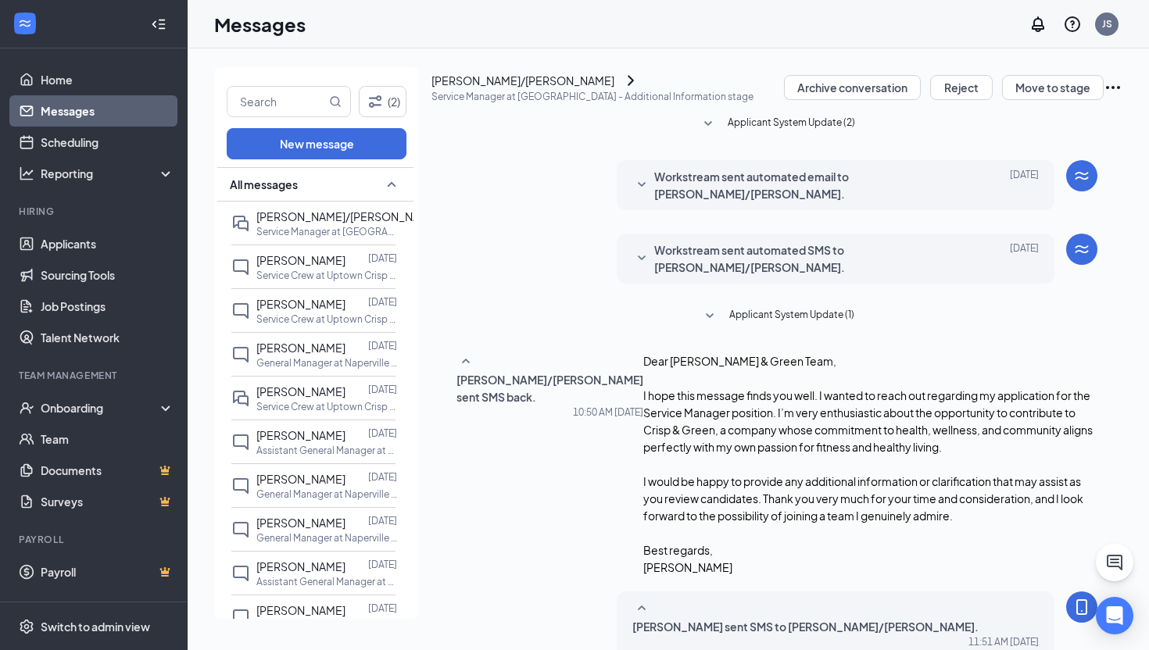
type textarea "H"
type textarea "He said 1;30 tomorrow works for him. His name is Deyvon"
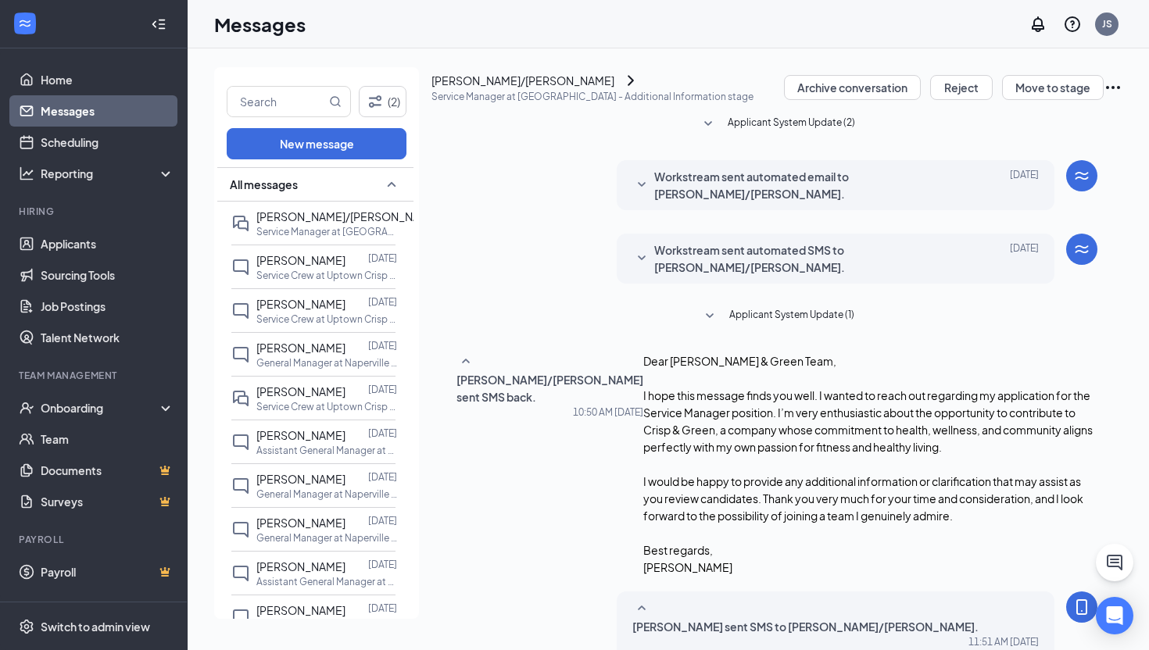
drag, startPoint x: 611, startPoint y: 274, endPoint x: 506, endPoint y: 279, distance: 105.6
click at [506, 352] on div "Domenic/catherine Hansen sent SMS back. Today 10:50 AM Dear Crisp & Green Team,…" at bounding box center [776, 463] width 641 height 223
click at [643, 352] on div "Dear Crisp & Green Team, I hope this message finds you well. I wanted to reach …" at bounding box center [870, 463] width 454 height 223
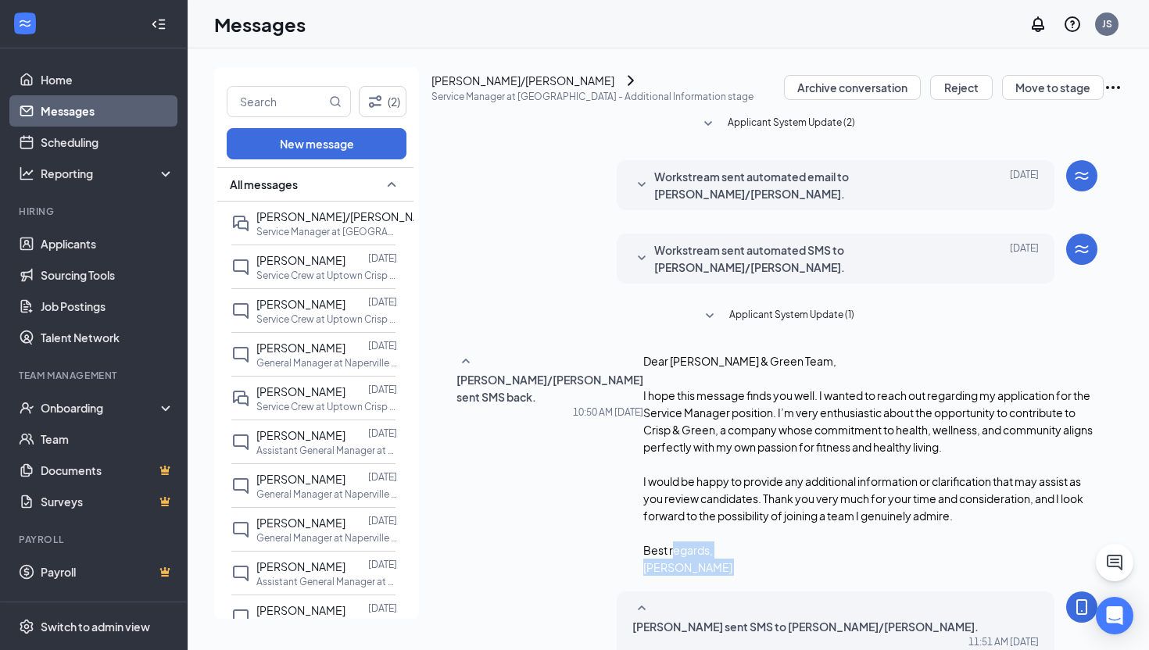
drag, startPoint x: 613, startPoint y: 280, endPoint x: 498, endPoint y: 280, distance: 114.9
click at [498, 352] on div "DH Domenic/catherine Hansen sent SMS back. Today 10:50 AM Dear Crisp & Green Te…" at bounding box center [776, 463] width 641 height 223
click at [568, 591] on div "Jessica Storkamp sent SMS to Domenic/catherine Hansen. Today 11:51 AM Hello Dom…" at bounding box center [776, 644] width 641 height 107
click at [95, 239] on link "Applicants" at bounding box center [108, 243] width 134 height 31
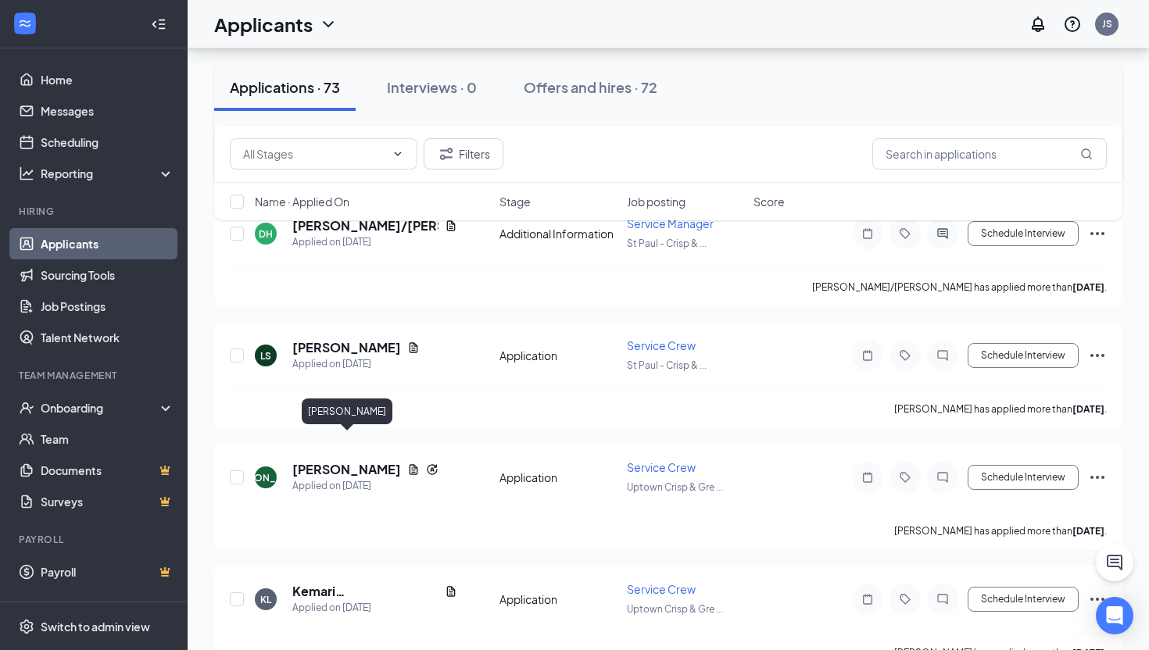
scroll to position [942, 0]
